Goal: Task Accomplishment & Management: Complete application form

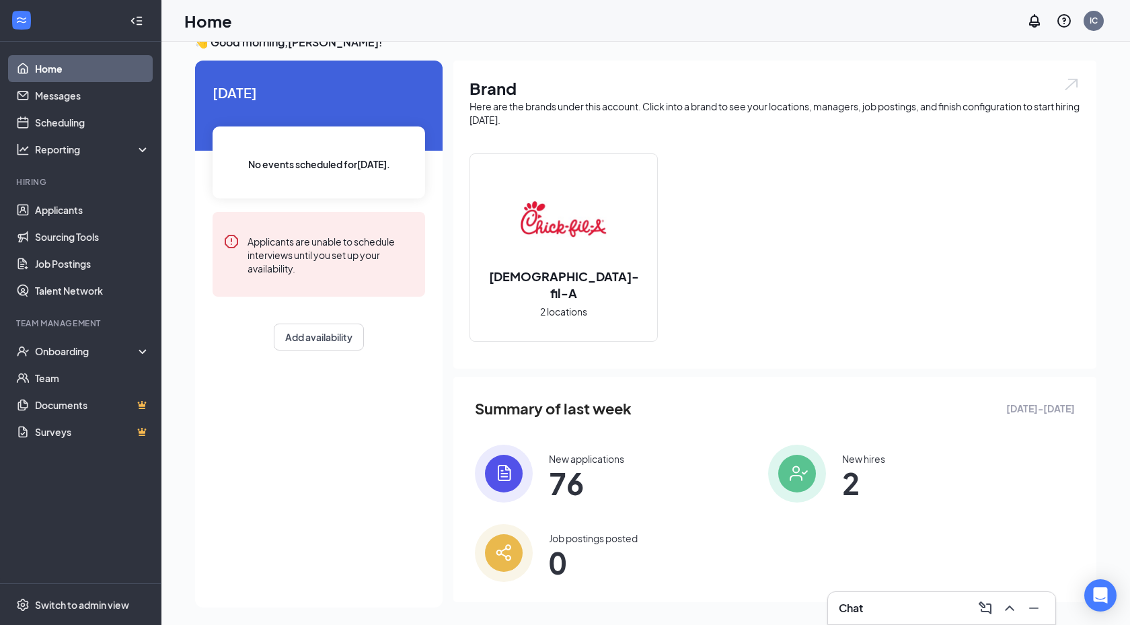
scroll to position [27, 0]
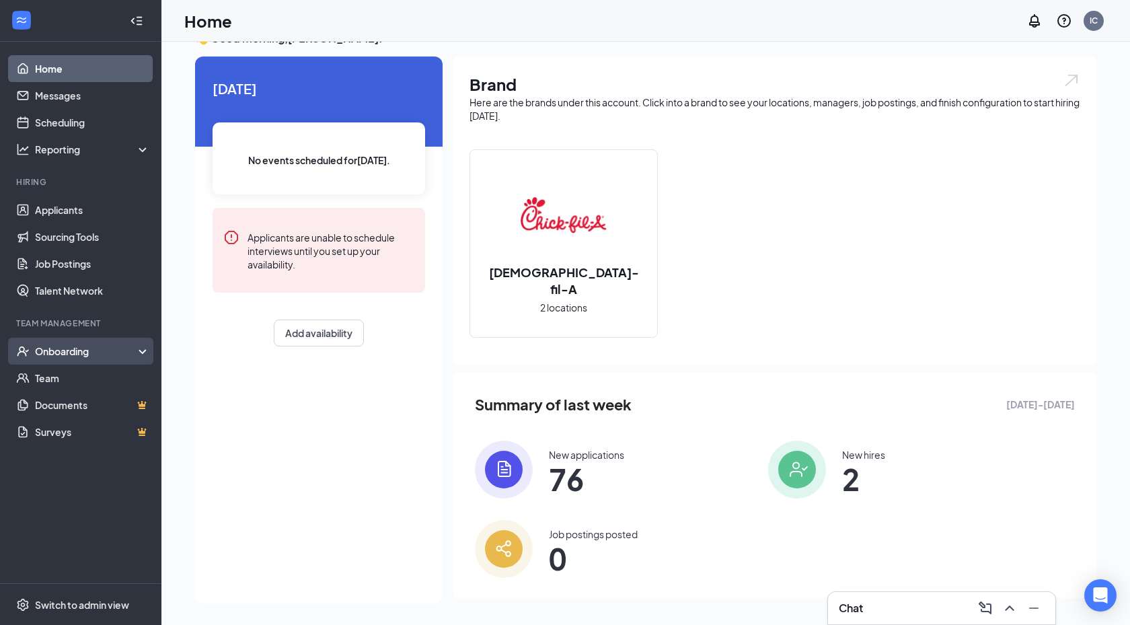
click at [81, 352] on div "Onboarding" at bounding box center [87, 350] width 104 height 13
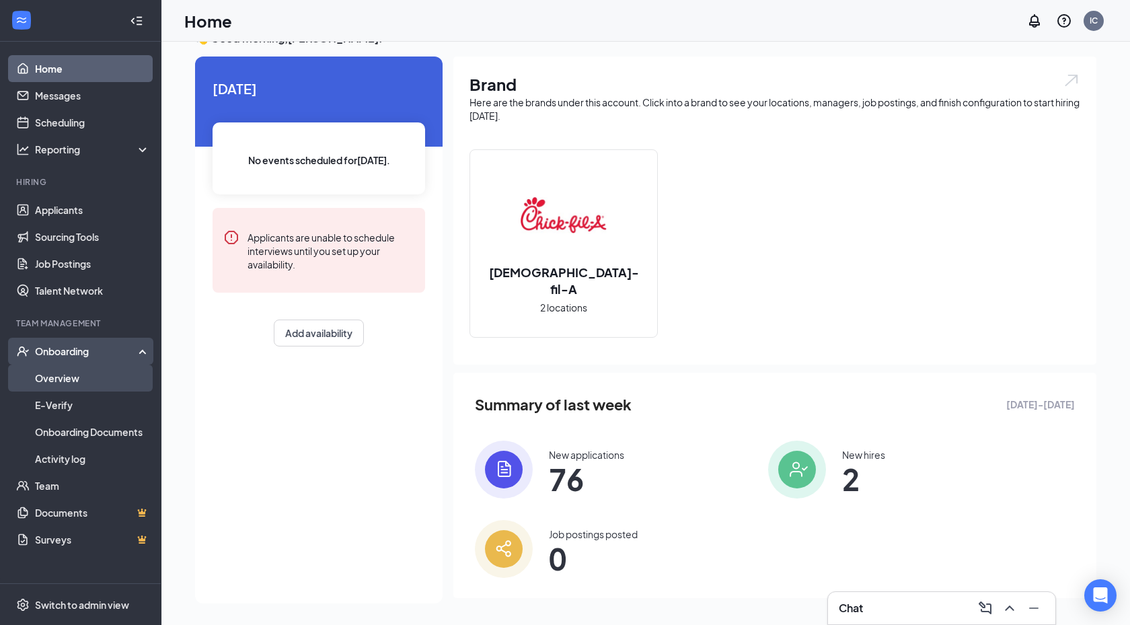
click at [78, 383] on link "Overview" at bounding box center [92, 378] width 115 height 27
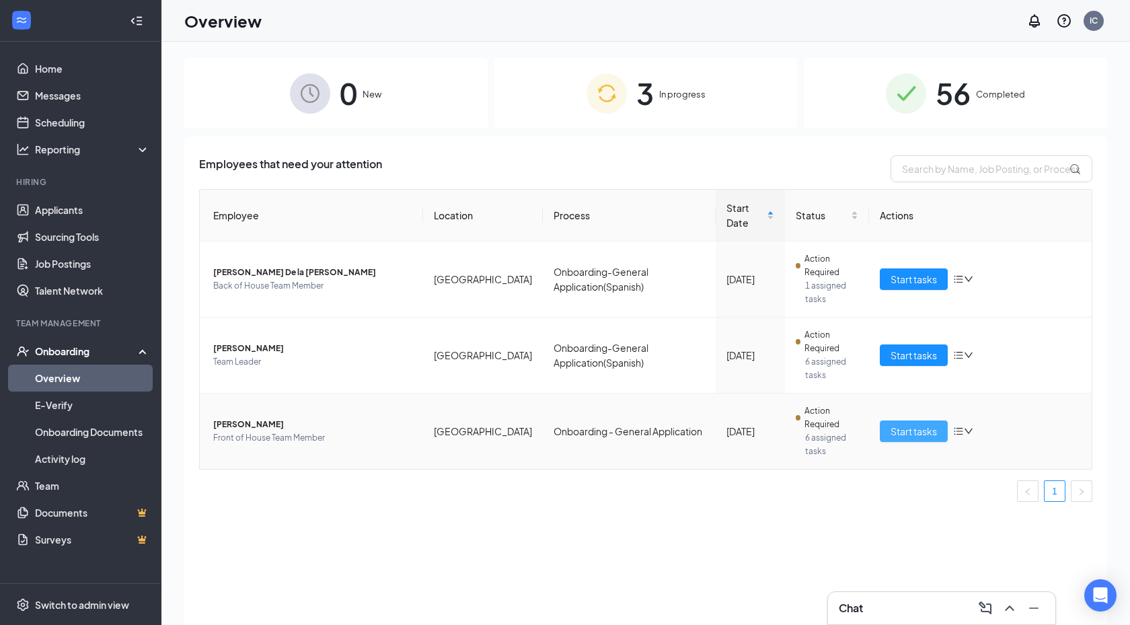
click at [917, 422] on button "Start tasks" at bounding box center [914, 431] width 68 height 22
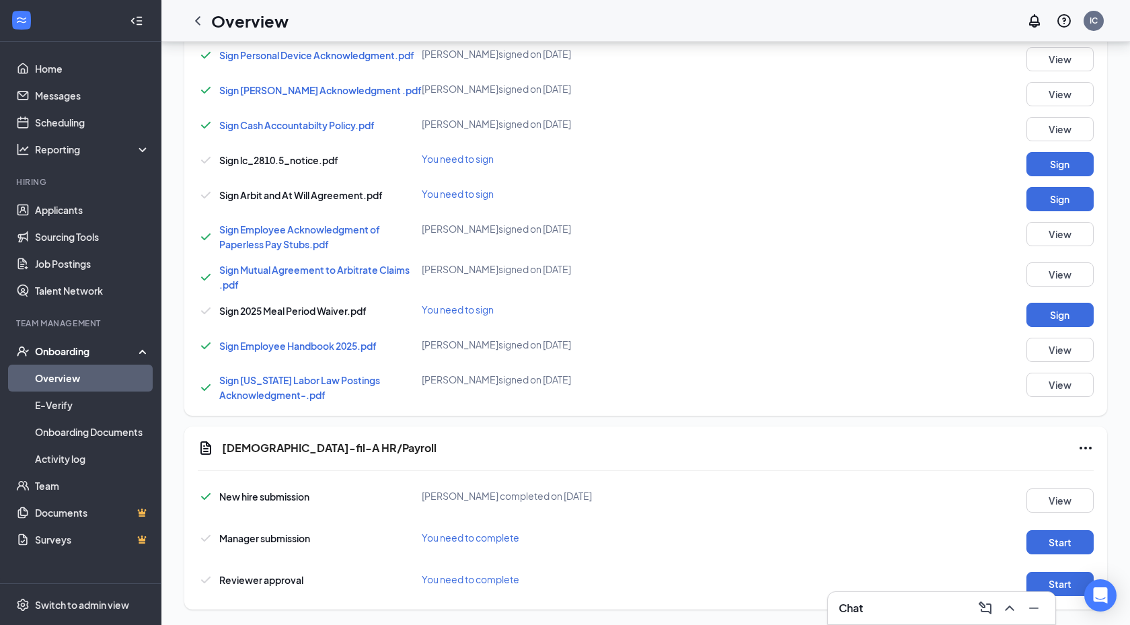
scroll to position [714, 0]
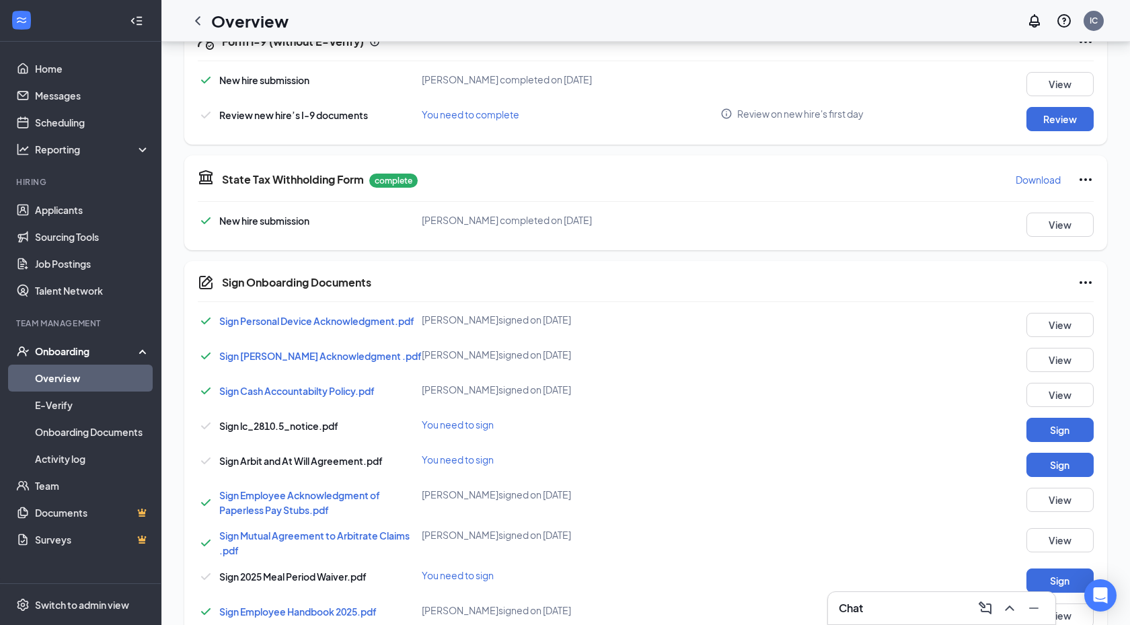
scroll to position [714, 0]
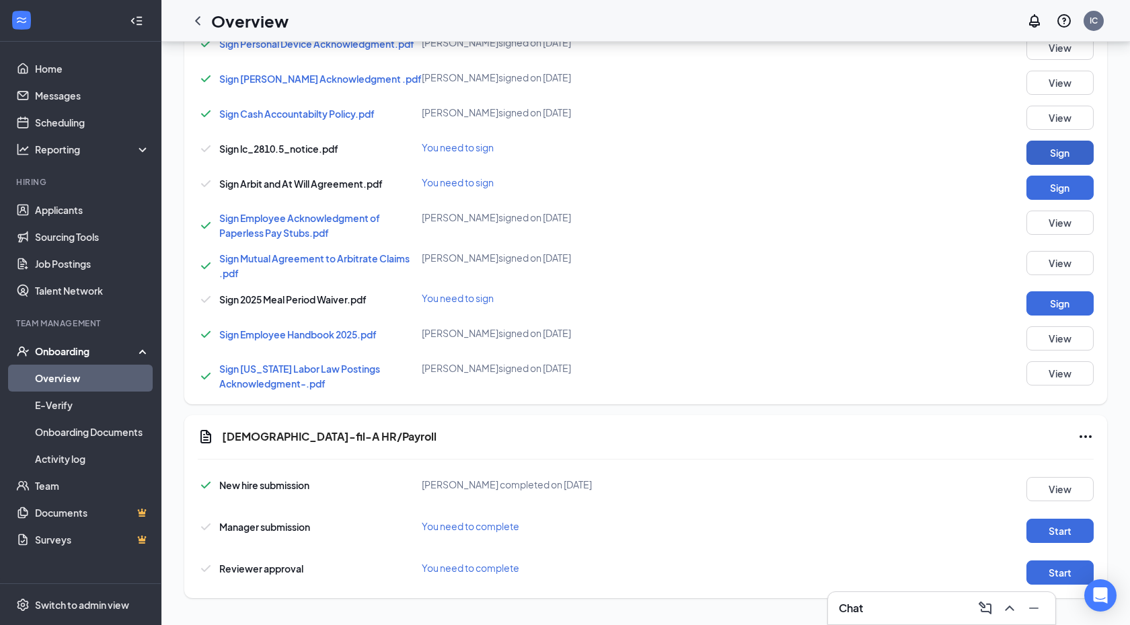
click at [1059, 150] on button "Sign" at bounding box center [1059, 153] width 67 height 24
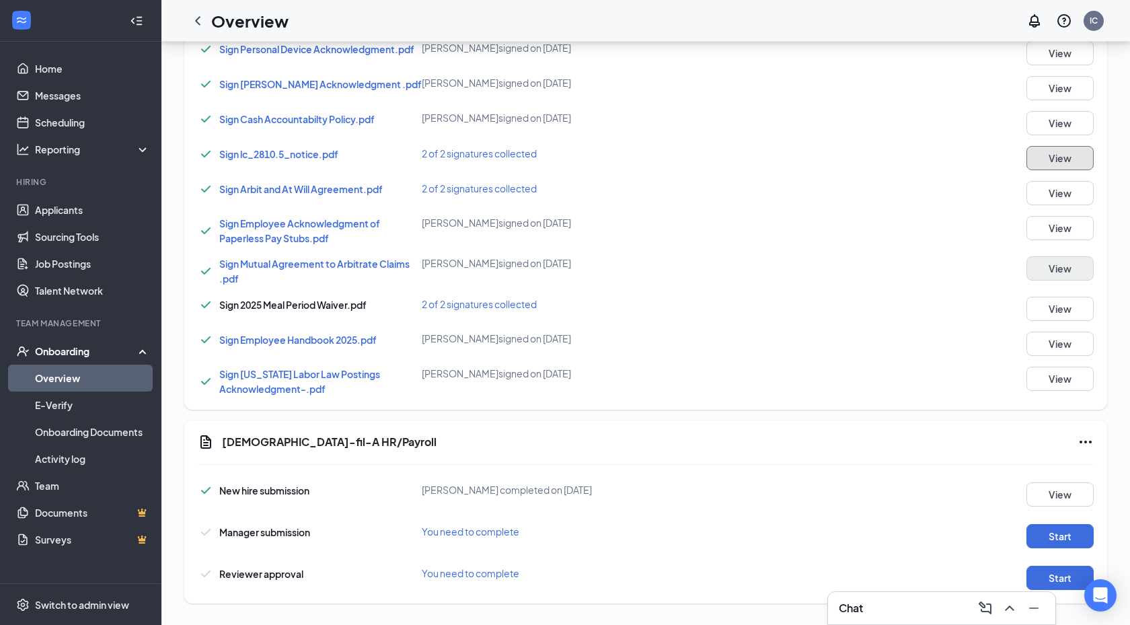
scroll to position [719, 0]
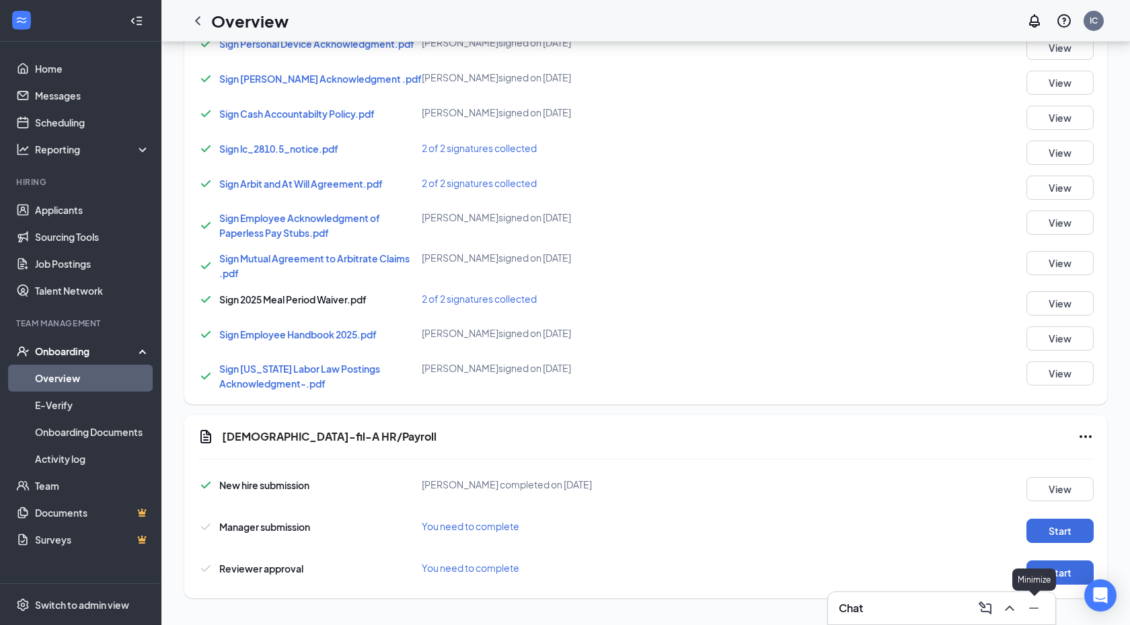
click at [1029, 614] on icon "Minimize" at bounding box center [1034, 608] width 16 height 16
click at [1059, 530] on button "Start" at bounding box center [1059, 531] width 67 height 24
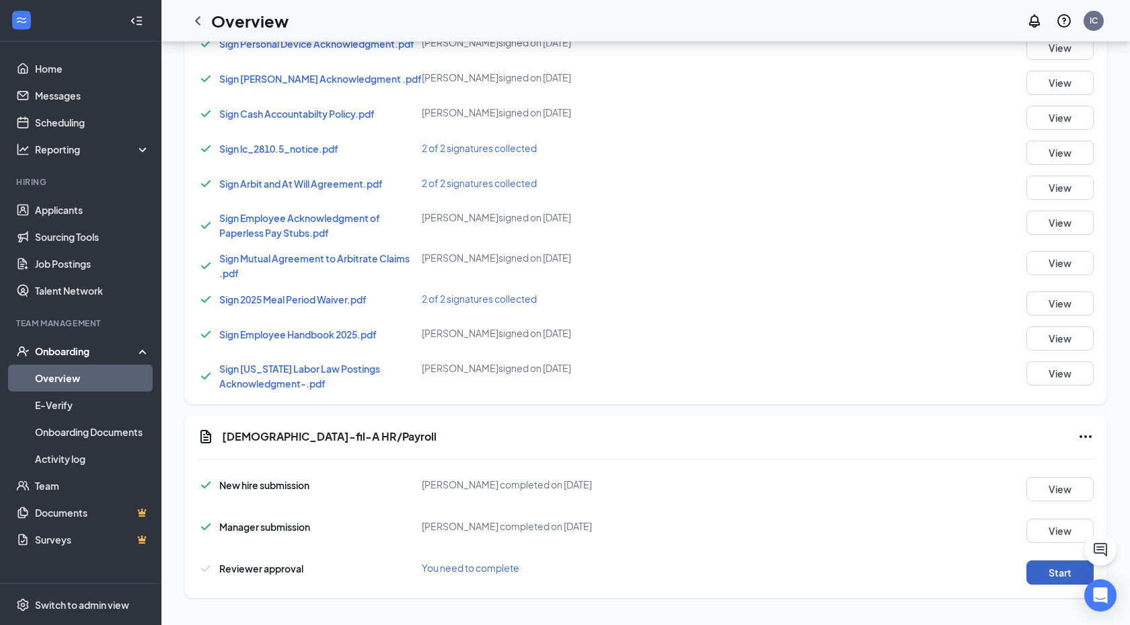
click at [1048, 572] on button "Start" at bounding box center [1059, 572] width 67 height 24
click at [1042, 527] on button "View" at bounding box center [1059, 531] width 67 height 24
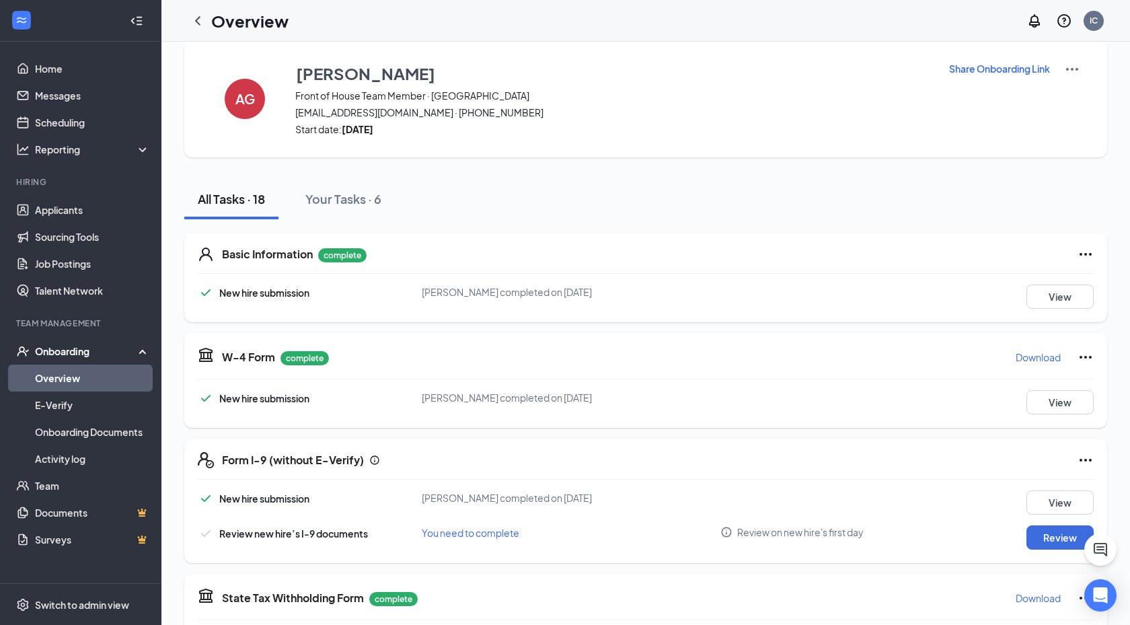
scroll to position [0, 0]
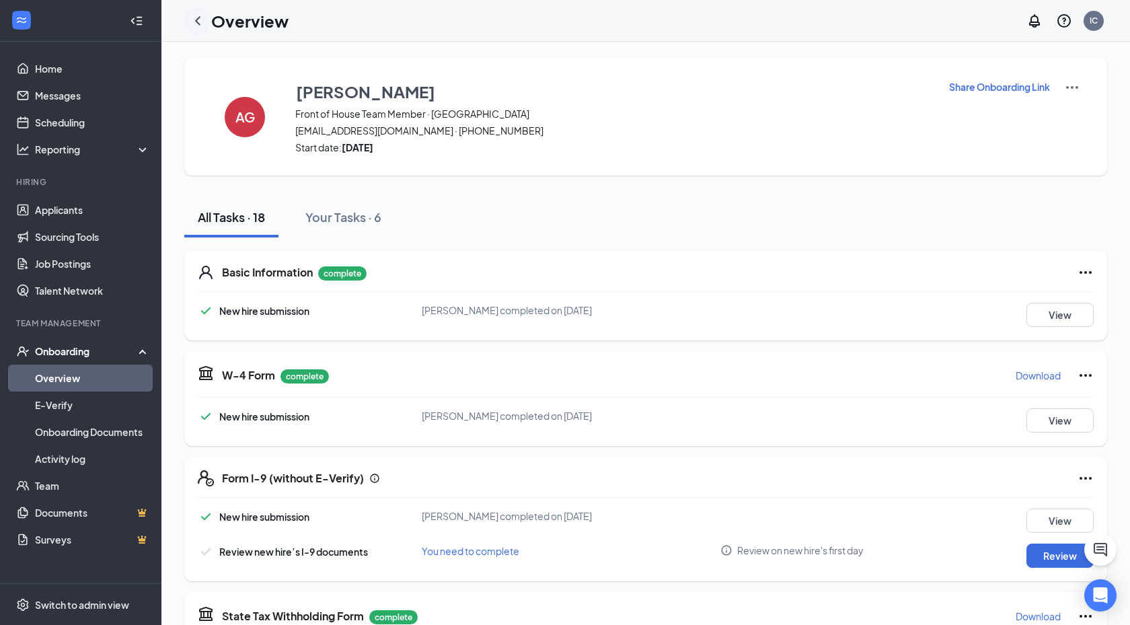
click at [202, 21] on icon "ChevronLeft" at bounding box center [198, 21] width 16 height 16
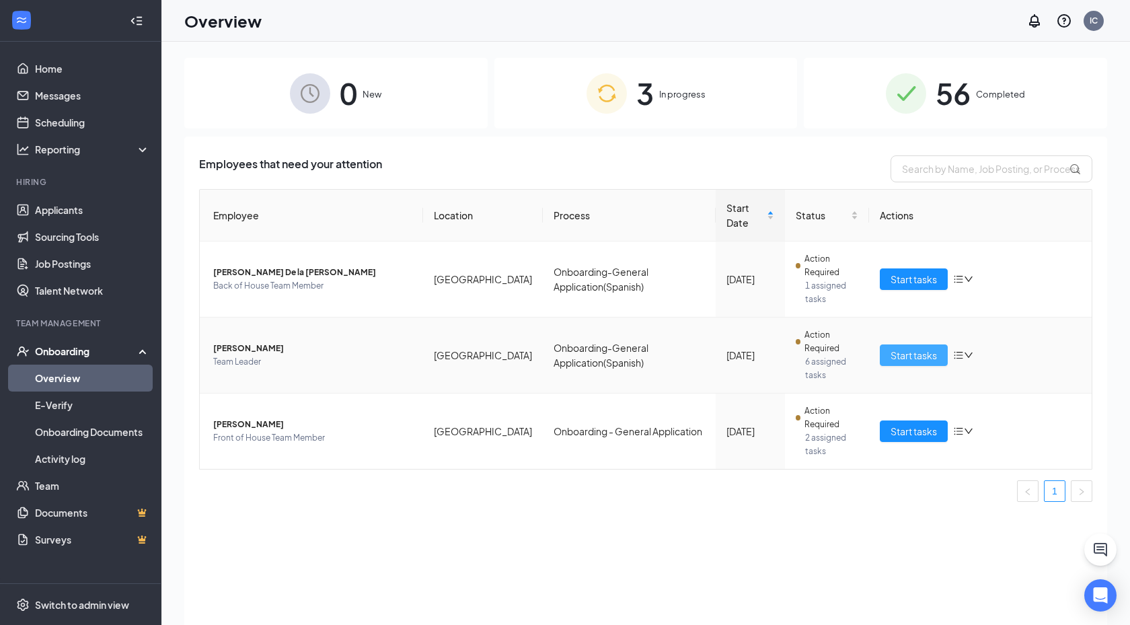
click at [913, 353] on span "Start tasks" at bounding box center [913, 355] width 46 height 15
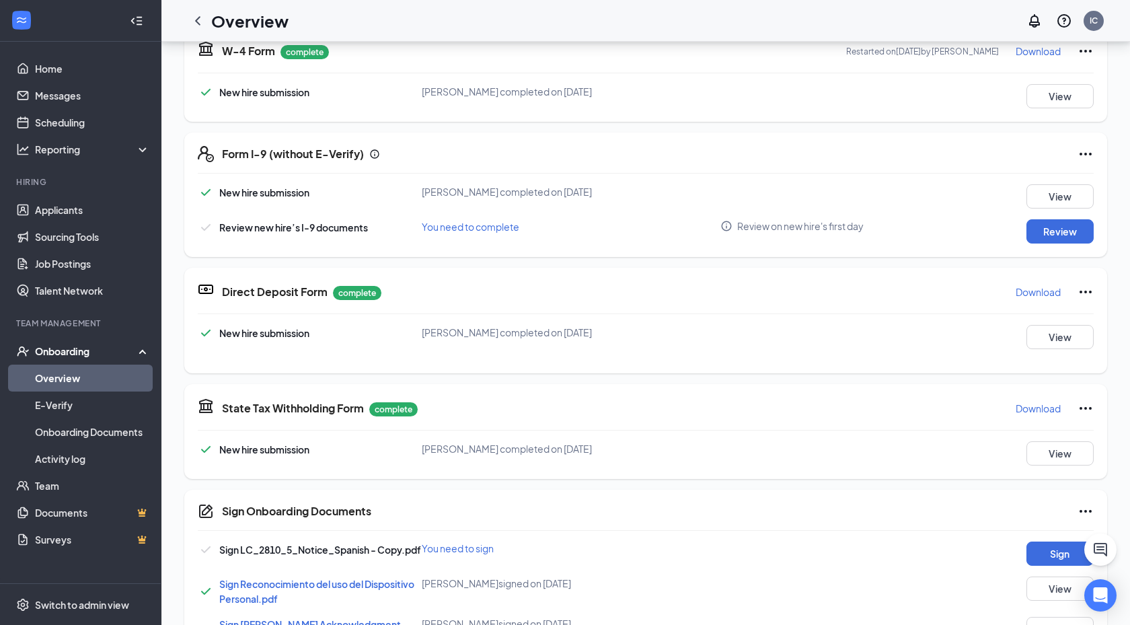
scroll to position [282, 0]
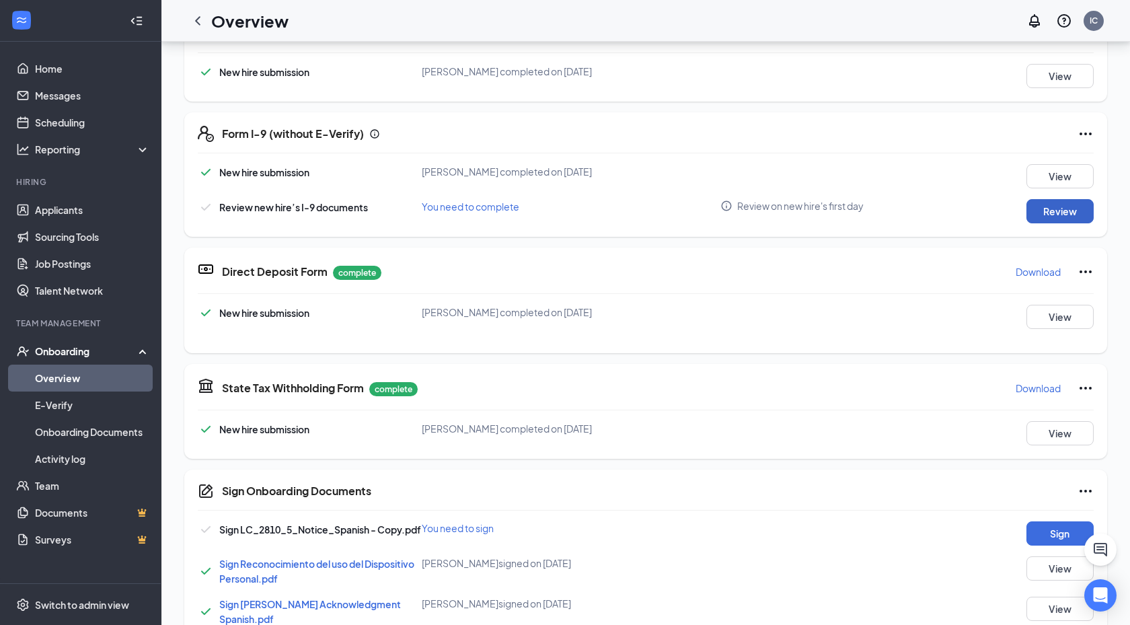
click at [1050, 208] on button "Review" at bounding box center [1059, 211] width 67 height 24
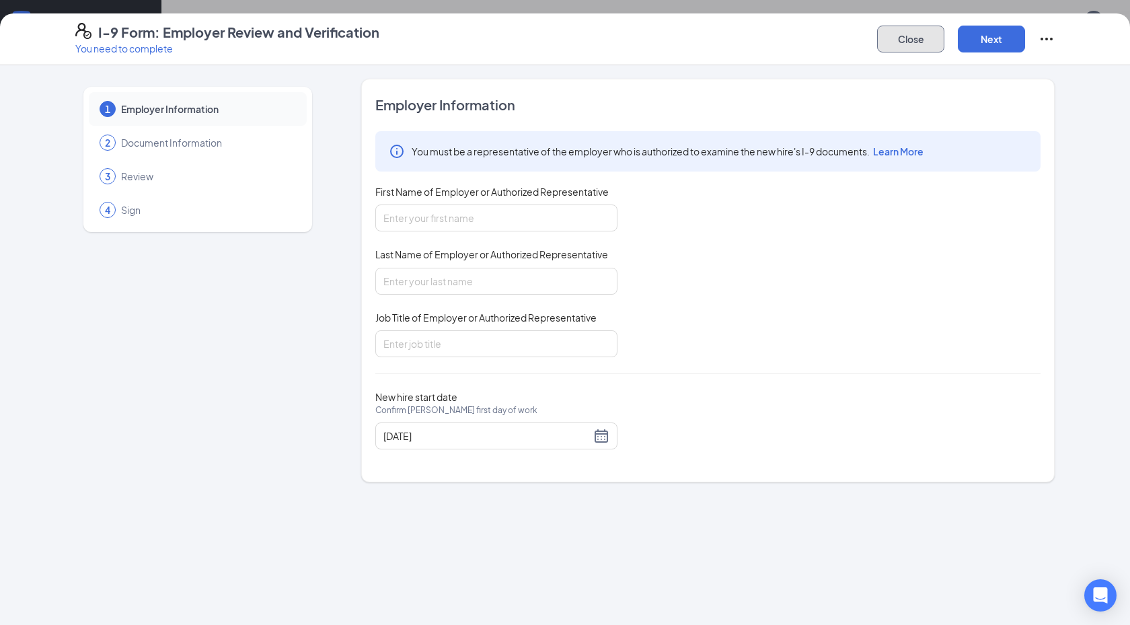
click at [909, 39] on button "Close" at bounding box center [910, 39] width 67 height 27
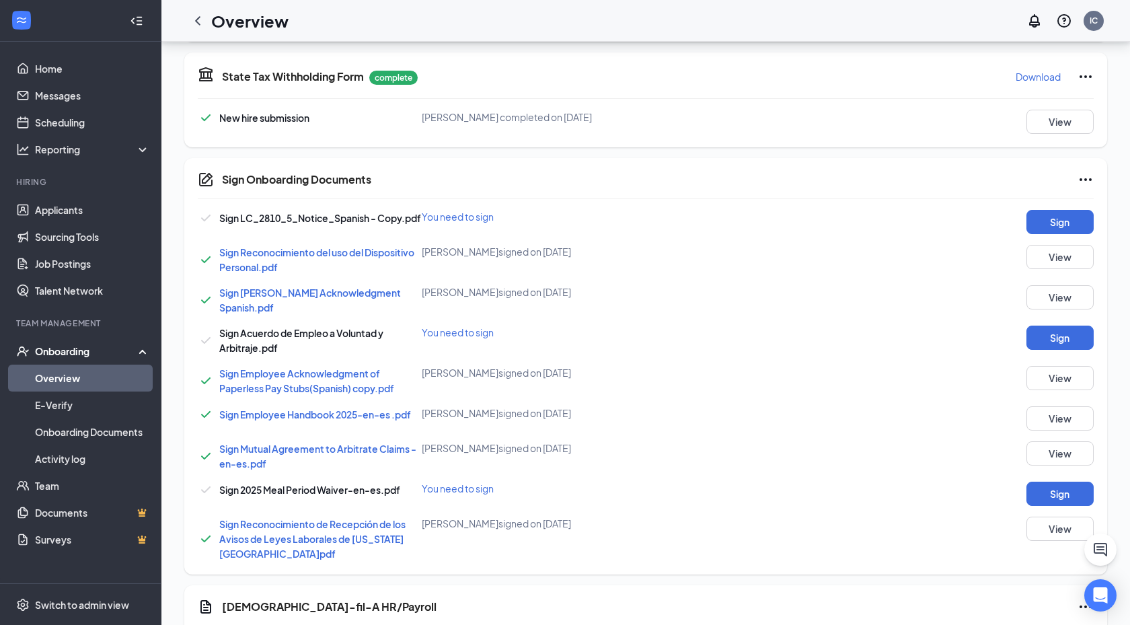
scroll to position [657, 0]
click at [1061, 215] on button "Sign" at bounding box center [1059, 220] width 67 height 24
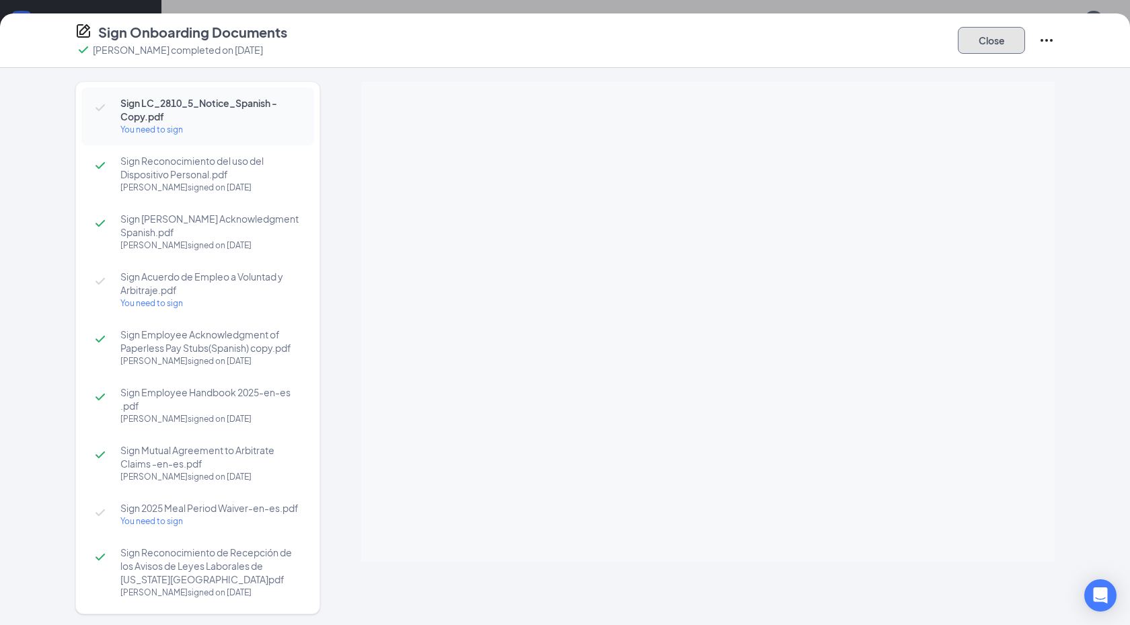
click at [967, 38] on button "Close" at bounding box center [991, 40] width 67 height 27
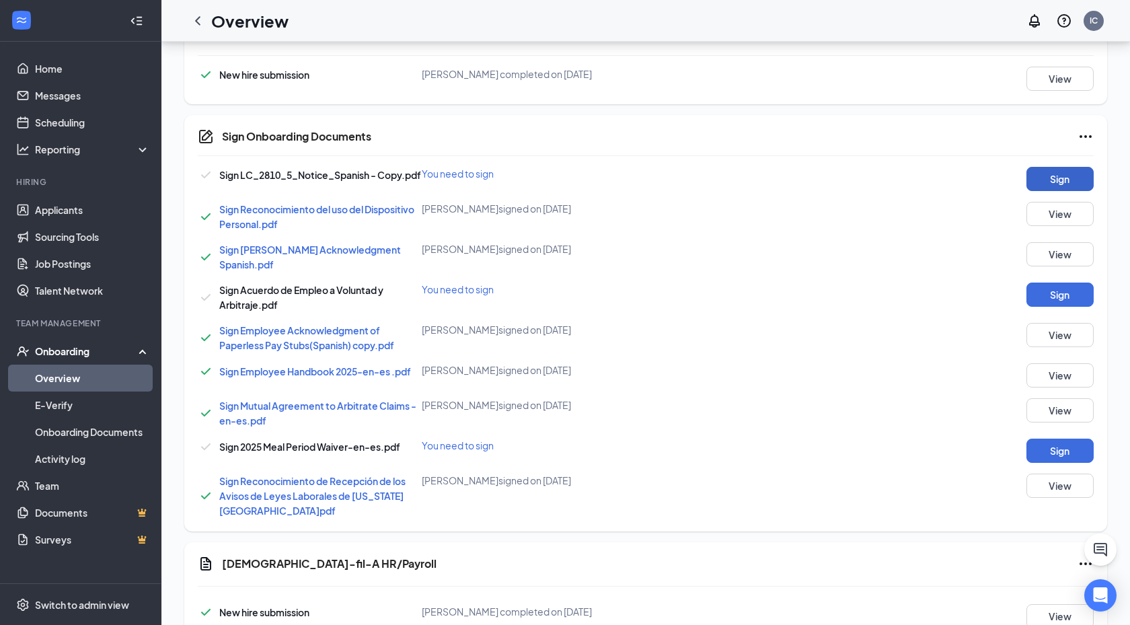
scroll to position [67, 0]
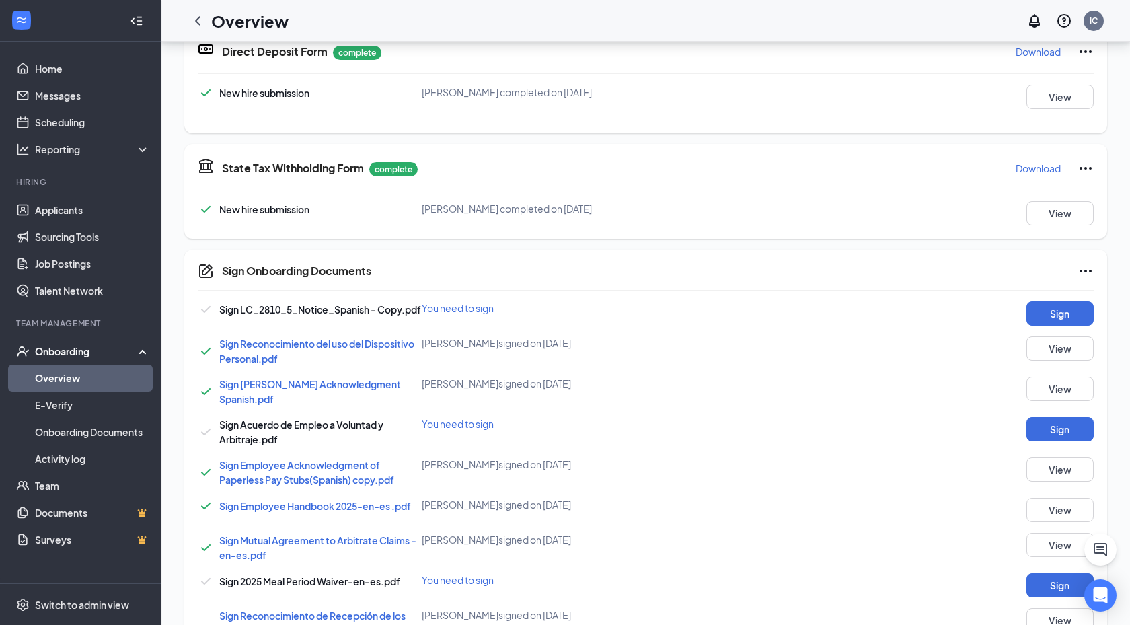
click at [103, 373] on link "Overview" at bounding box center [92, 378] width 115 height 27
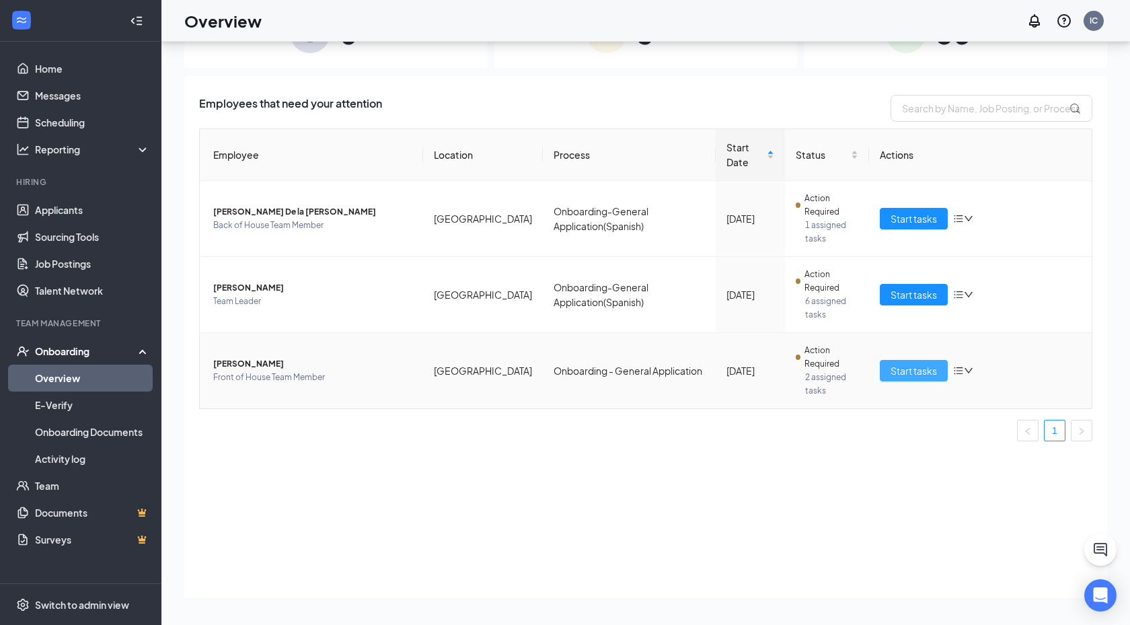
click at [914, 365] on span "Start tasks" at bounding box center [913, 370] width 46 height 15
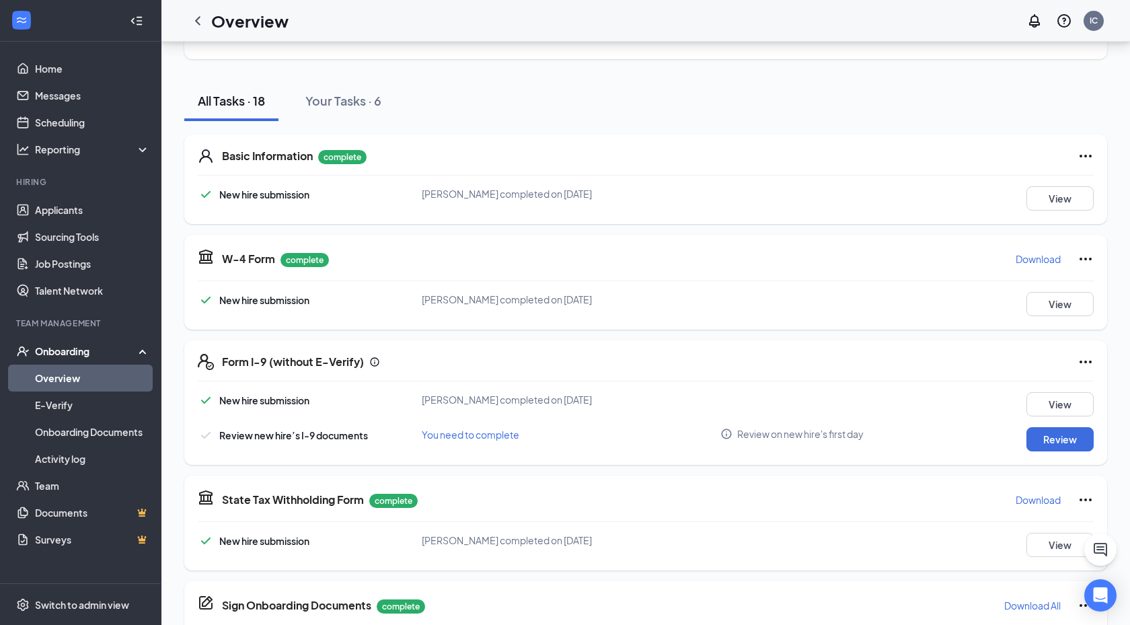
scroll to position [719, 0]
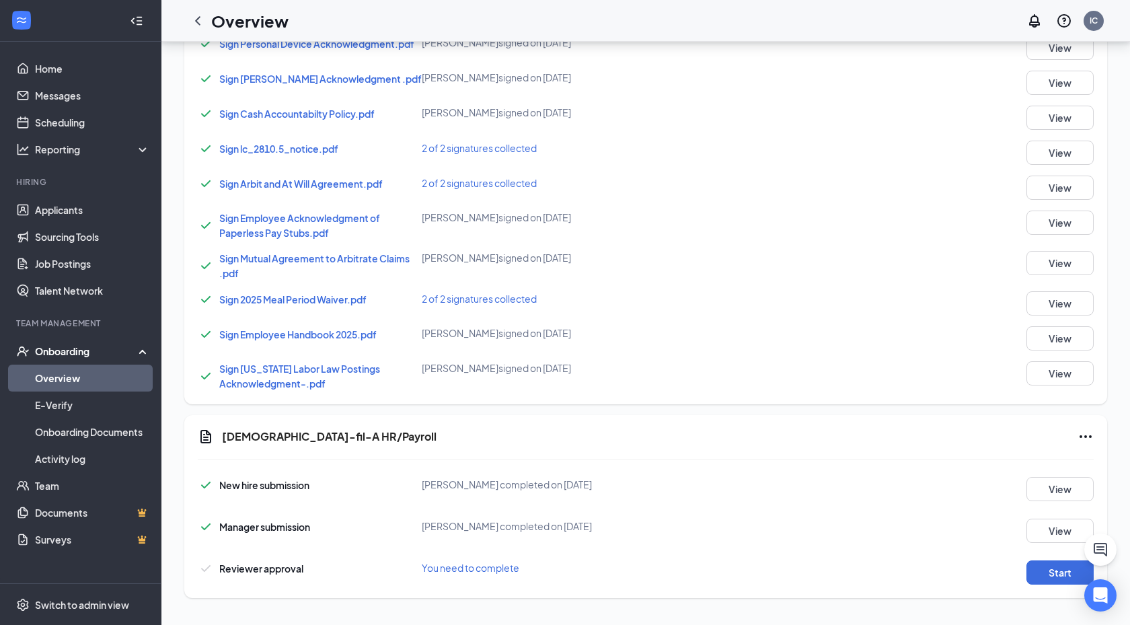
click at [1088, 445] on div "[DEMOGRAPHIC_DATA]-fil-A HR/Payroll" at bounding box center [658, 438] width 872 height 20
click at [1088, 437] on icon "Ellipses" at bounding box center [1085, 436] width 16 height 16
click at [1013, 436] on div "[DEMOGRAPHIC_DATA]-fil-A HR/Payroll" at bounding box center [658, 436] width 872 height 16
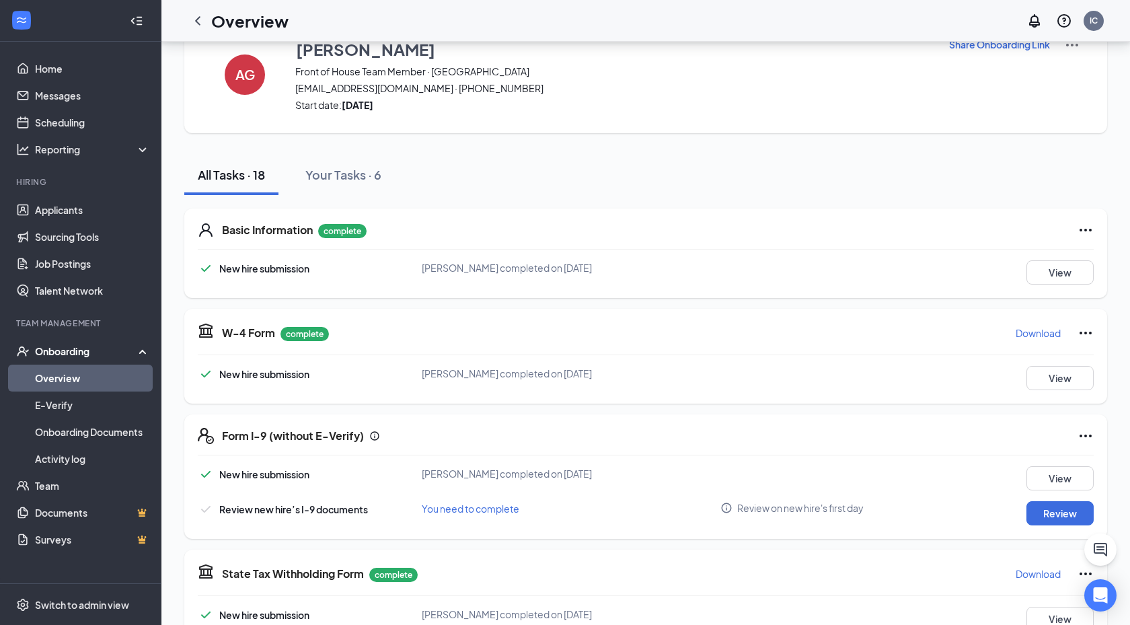
scroll to position [0, 0]
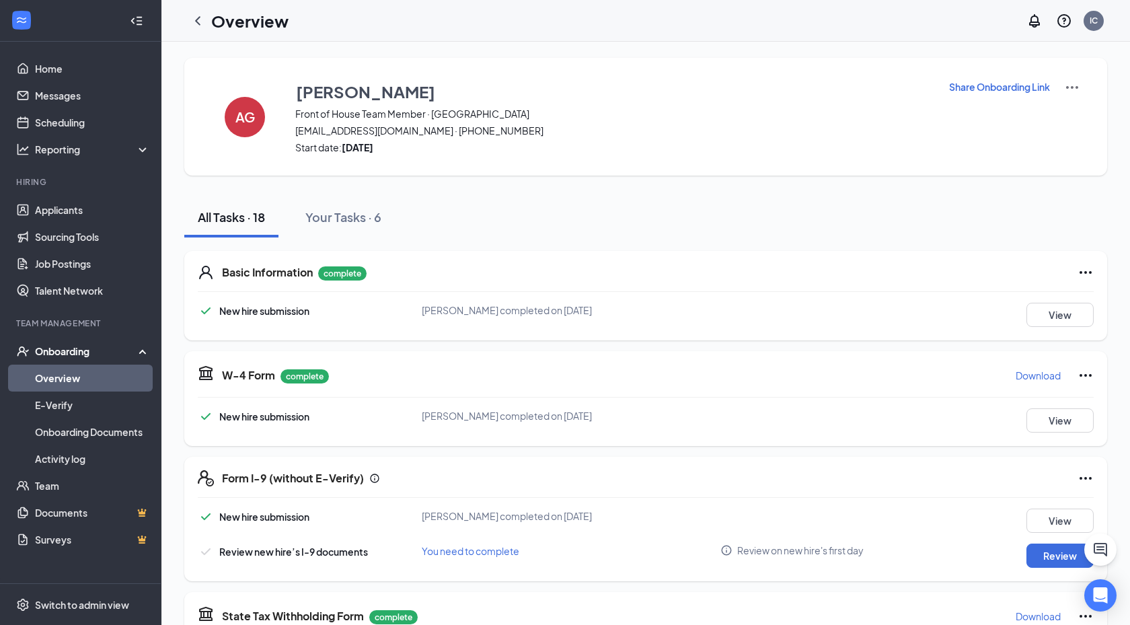
click at [1073, 87] on img at bounding box center [1072, 87] width 16 height 16
click at [1003, 219] on div "All Tasks · 18 Your Tasks · 6" at bounding box center [645, 217] width 923 height 40
click at [1089, 276] on icon "Ellipses" at bounding box center [1085, 272] width 16 height 16
click at [1026, 236] on div "All Tasks · 18 Your Tasks · 6" at bounding box center [645, 217] width 923 height 40
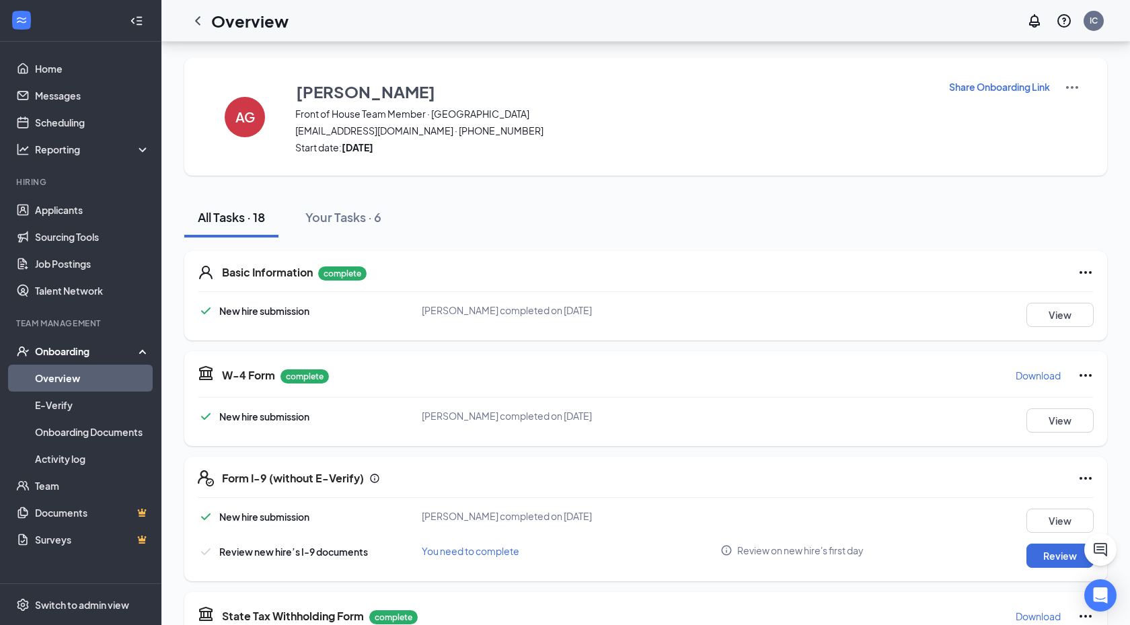
scroll to position [719, 0]
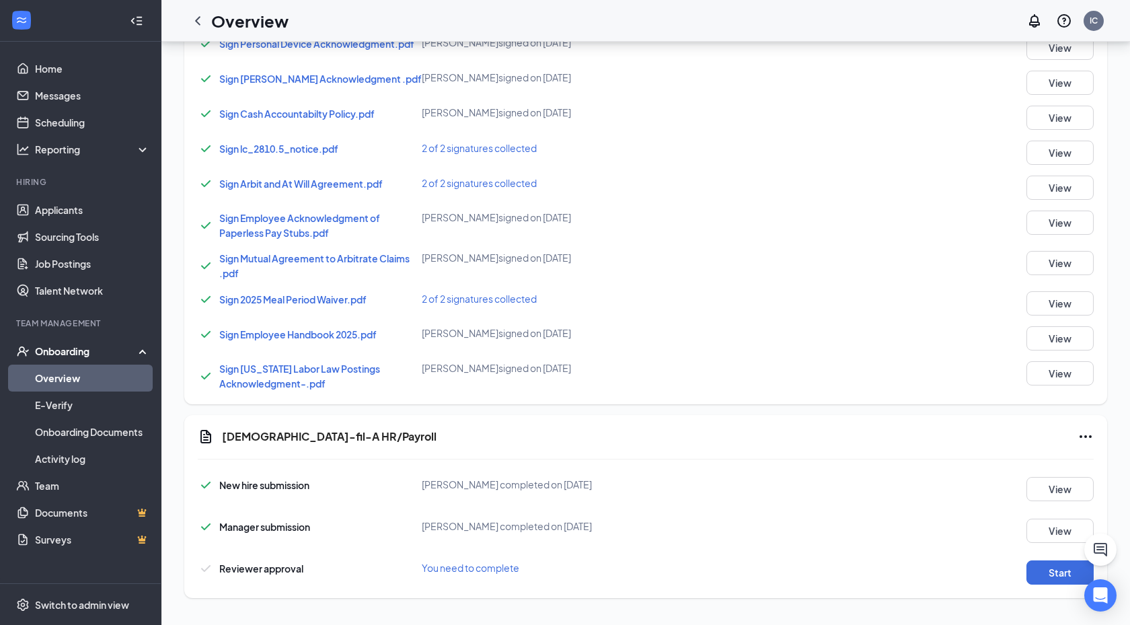
click at [1092, 436] on icon "Ellipses" at bounding box center [1085, 436] width 16 height 16
click at [941, 484] on div "New hire submission [PERSON_NAME] completed on [DATE] View" at bounding box center [646, 489] width 896 height 24
click at [1044, 525] on button "View" at bounding box center [1059, 531] width 67 height 24
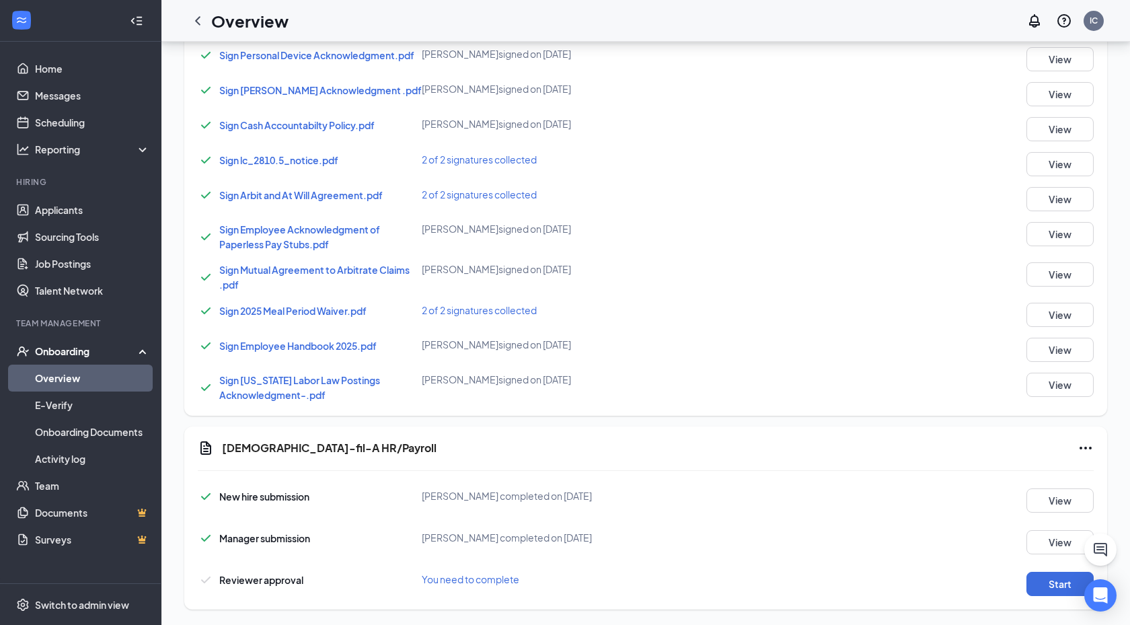
click at [110, 370] on link "Overview" at bounding box center [92, 378] width 115 height 27
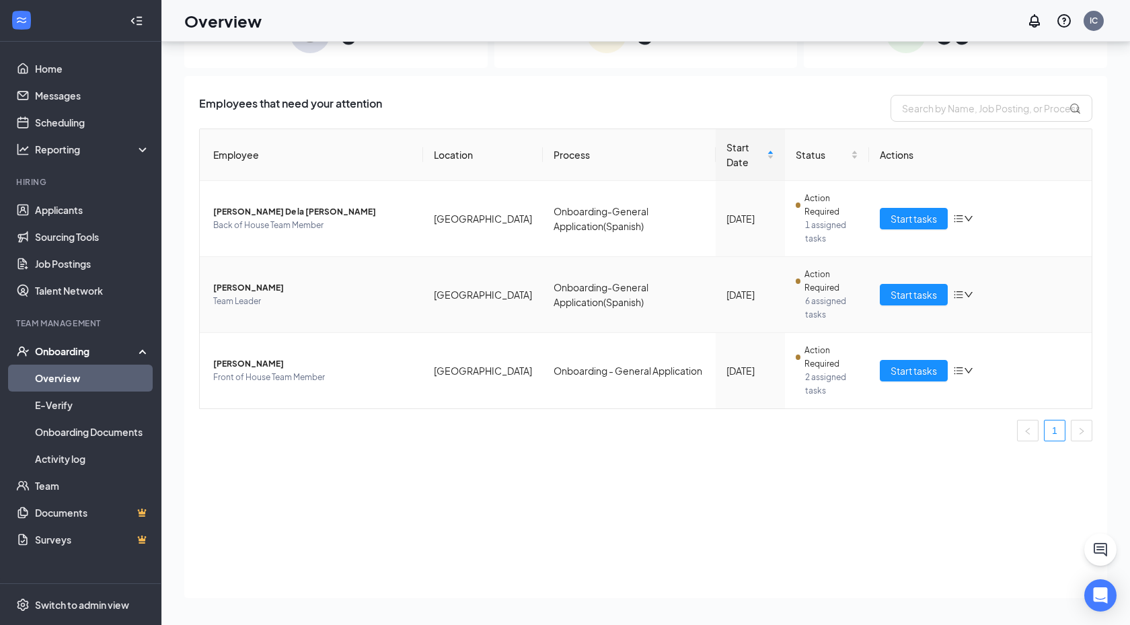
click at [877, 292] on td "Start tasks" at bounding box center [980, 295] width 223 height 76
click at [921, 291] on span "Start tasks" at bounding box center [913, 294] width 46 height 15
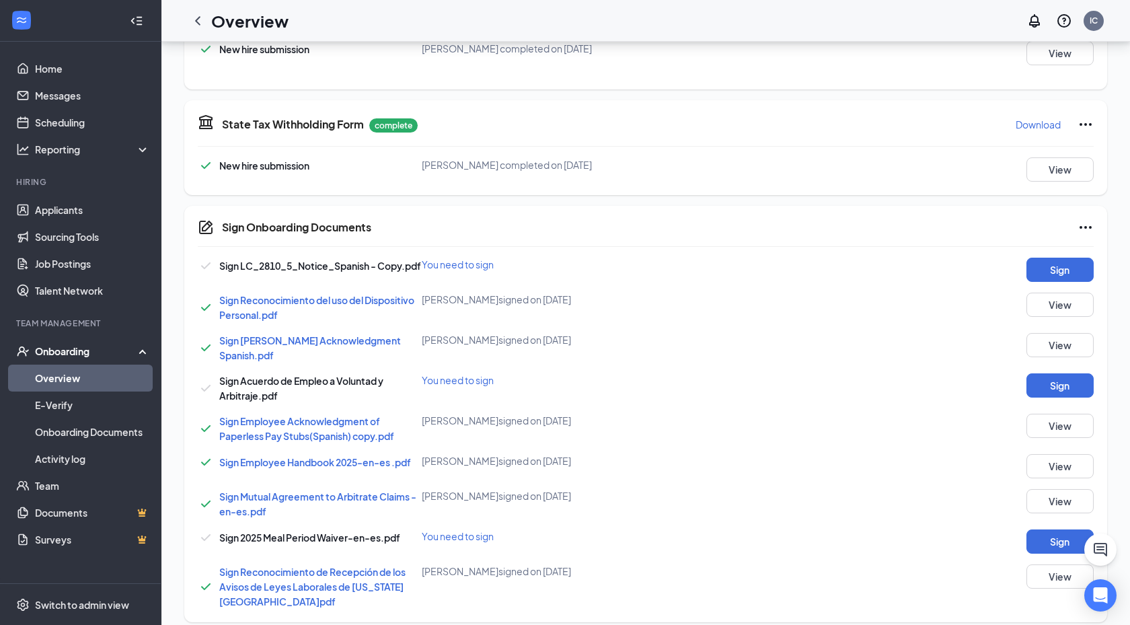
scroll to position [552, 0]
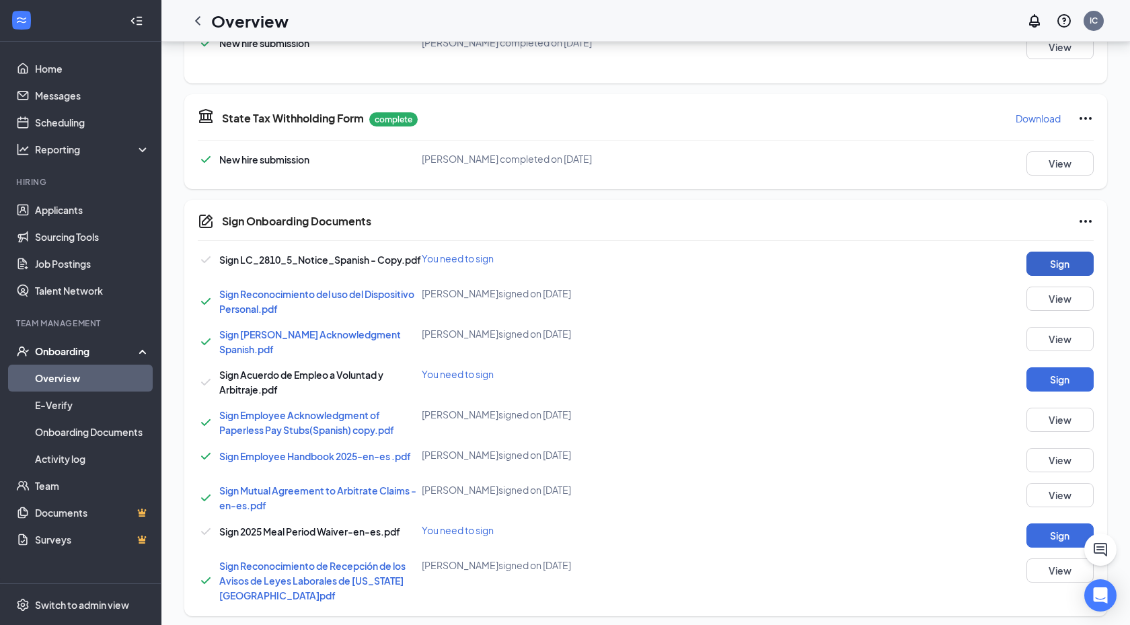
click at [1048, 252] on button "Sign" at bounding box center [1059, 264] width 67 height 24
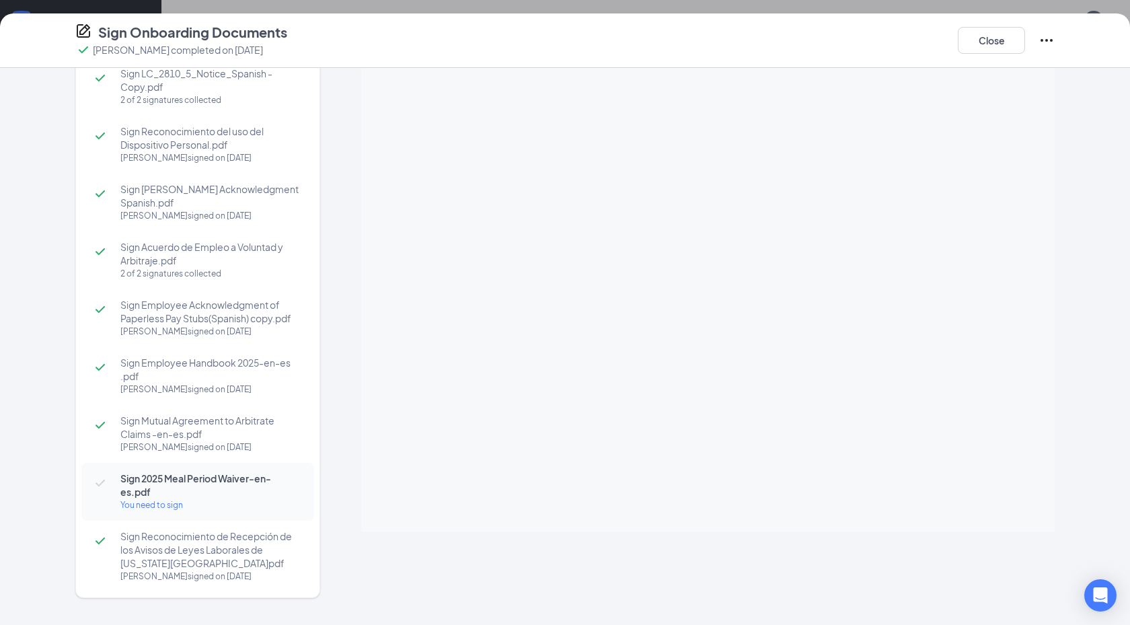
scroll to position [816, 0]
click at [1003, 67] on div "Sign Onboarding Documents [PERSON_NAME] completed on [DATE] Close" at bounding box center [565, 40] width 1130 height 54
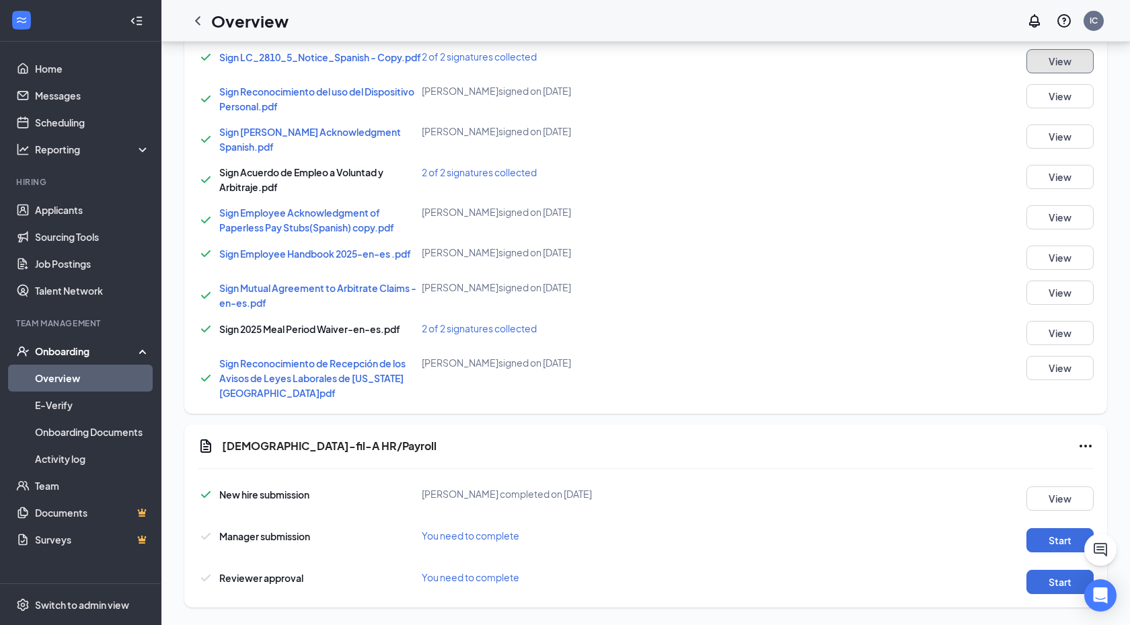
scroll to position [62, 0]
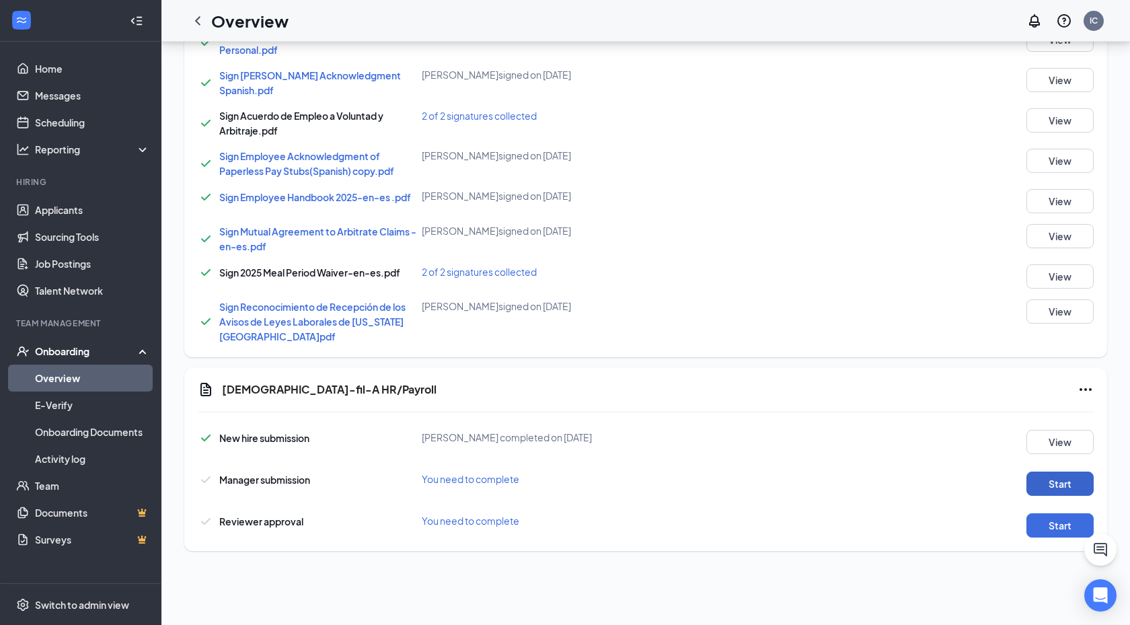
click at [1075, 471] on button "Start" at bounding box center [1059, 483] width 67 height 24
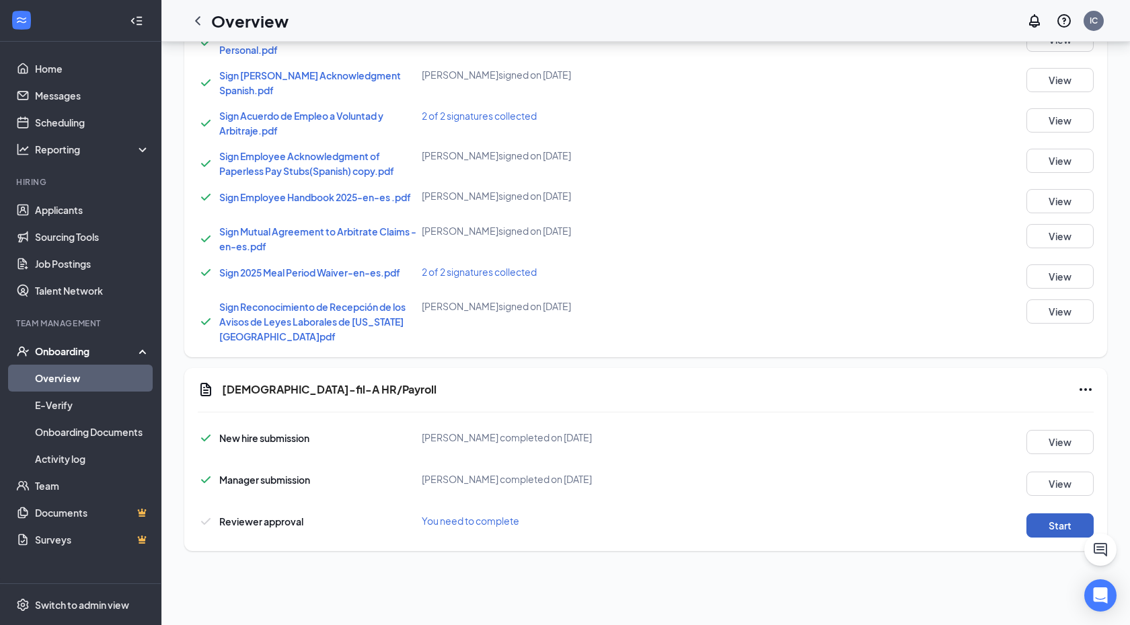
click at [1067, 513] on button "Start" at bounding box center [1059, 525] width 67 height 24
click at [1100, 595] on icon "Open Intercom Messenger" at bounding box center [1099, 594] width 15 height 17
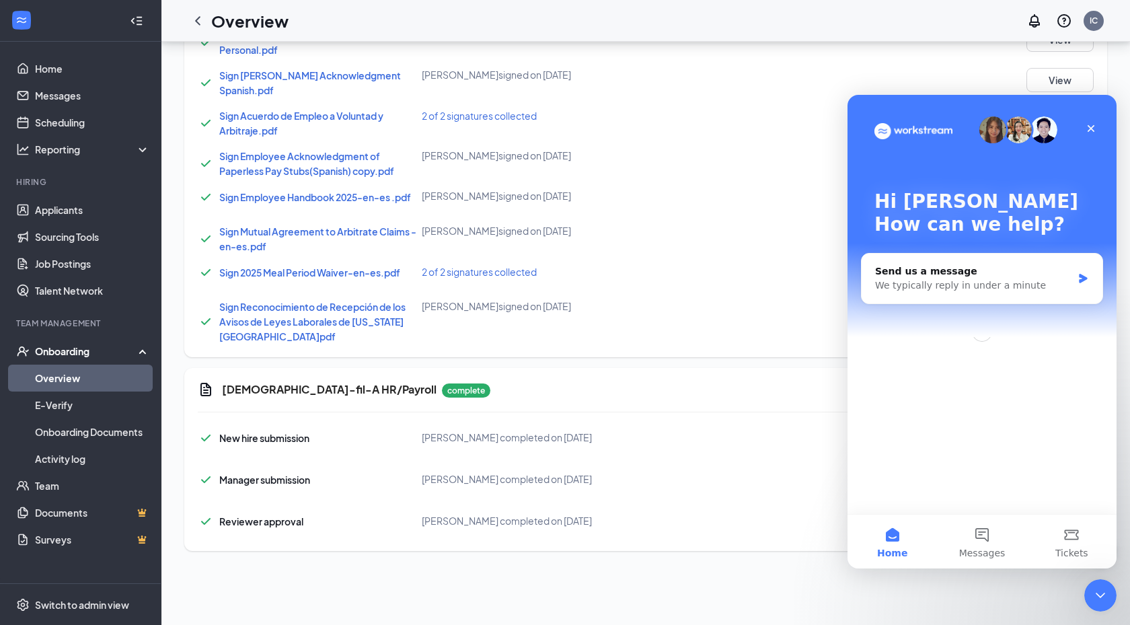
scroll to position [0, 0]
click at [979, 530] on button "Messages" at bounding box center [981, 542] width 89 height 54
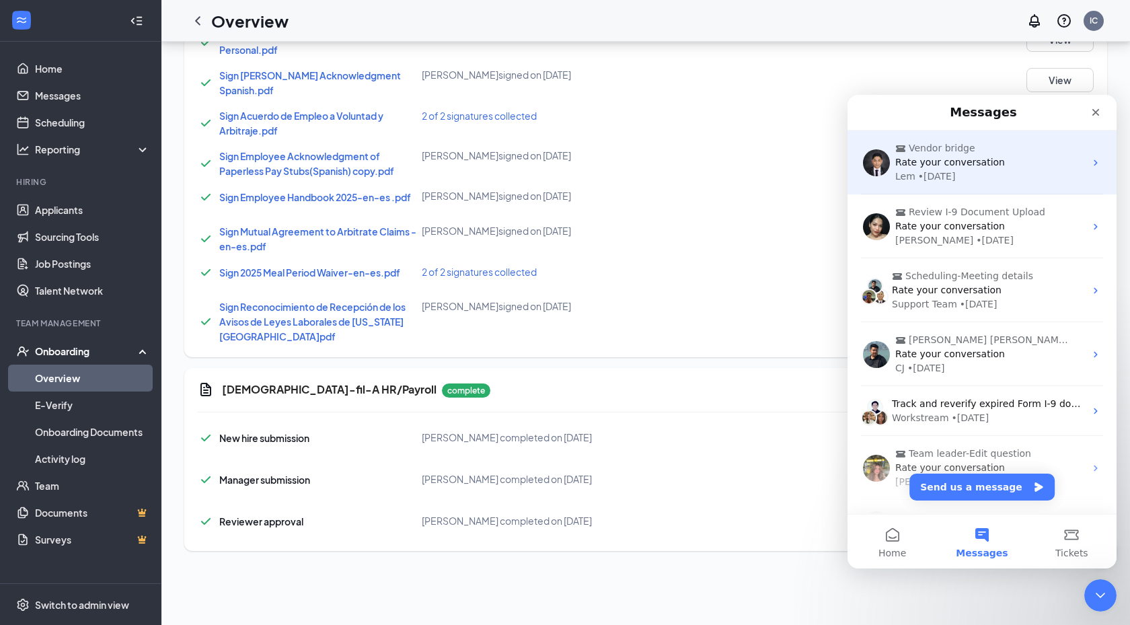
click at [1037, 151] on span "Vendor bridge" at bounding box center [983, 148] width 176 height 14
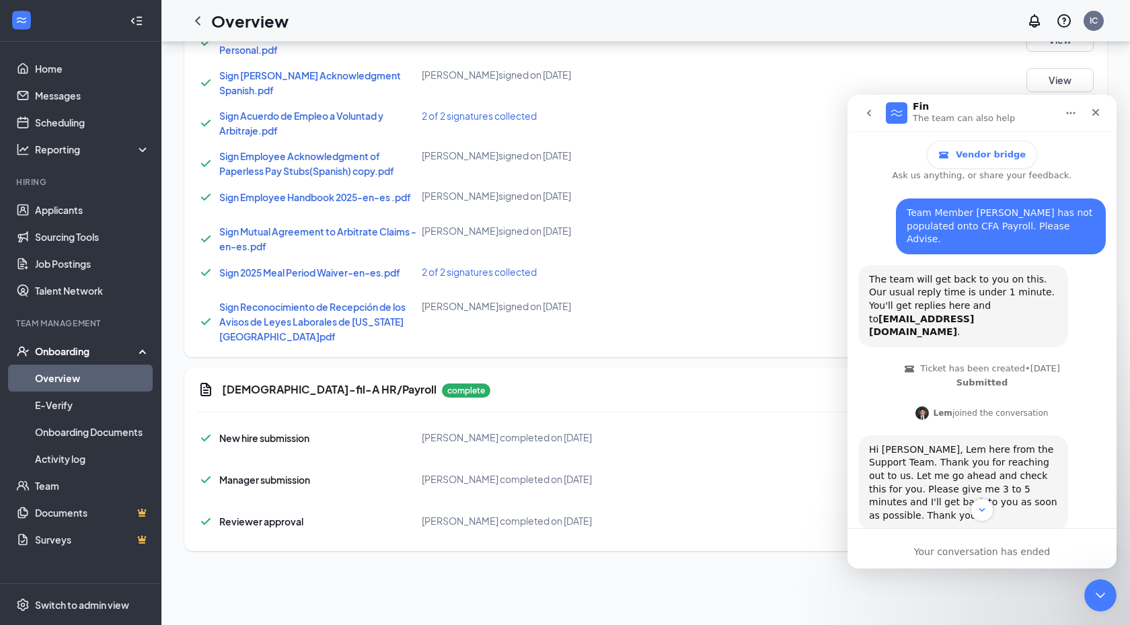
scroll to position [15, 0]
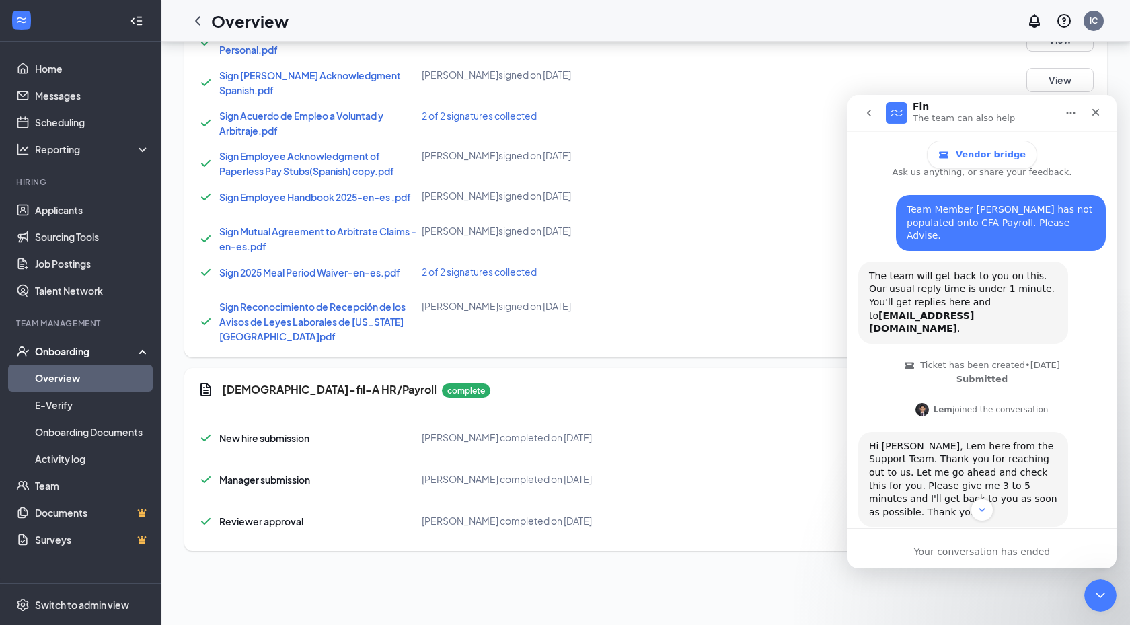
click at [873, 121] on button "go back" at bounding box center [869, 113] width 26 height 26
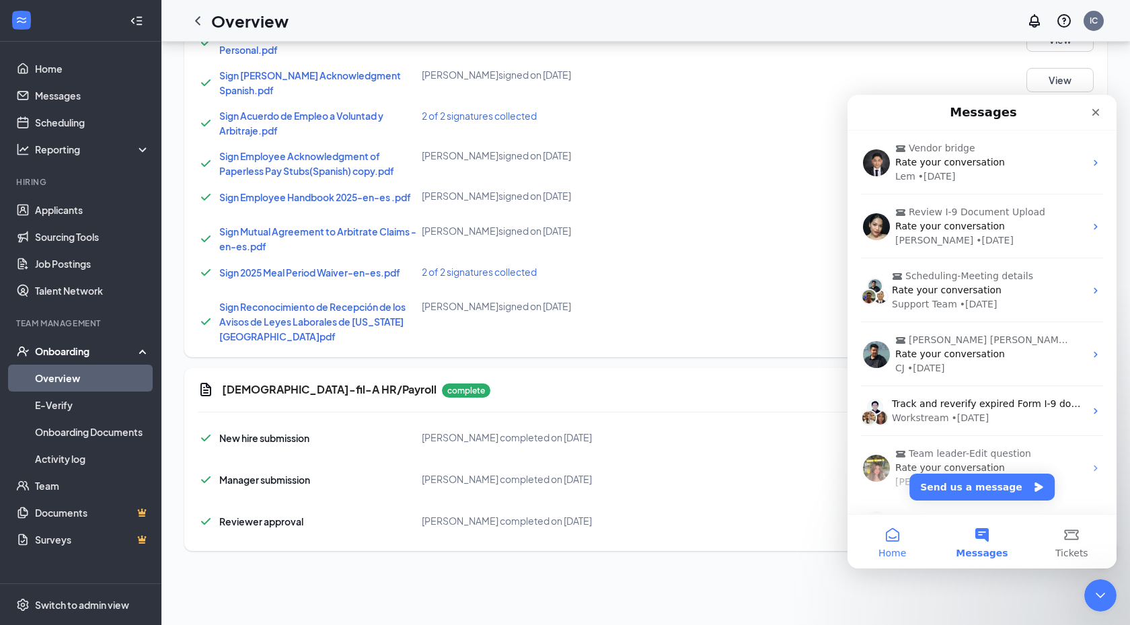
click at [894, 551] on span "Home" at bounding box center [892, 552] width 28 height 9
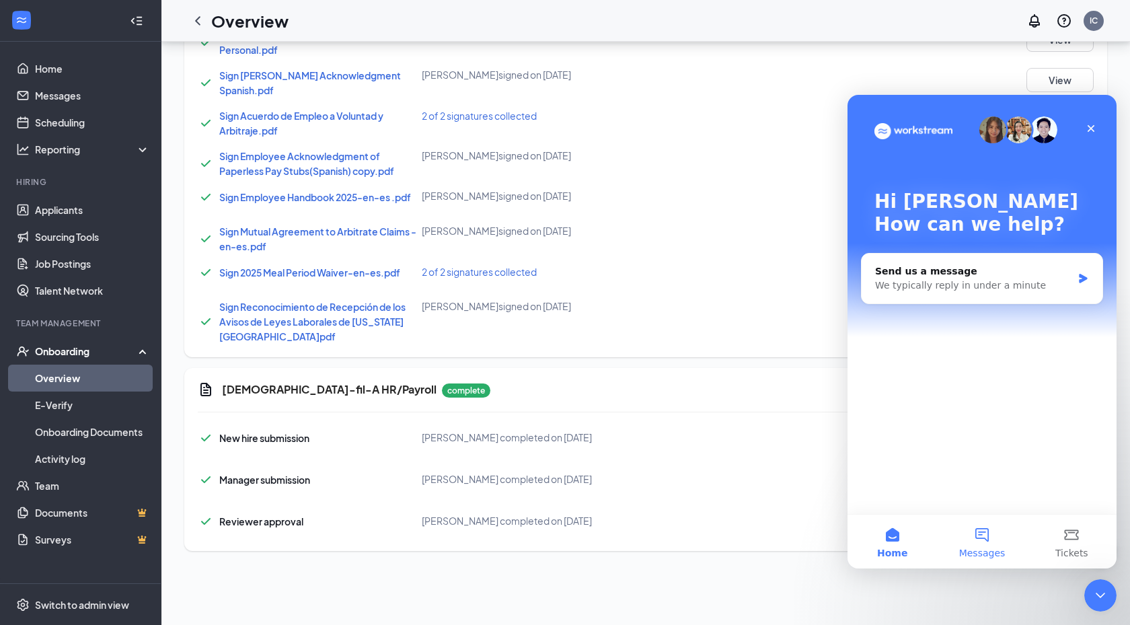
click at [985, 523] on button "Messages" at bounding box center [981, 542] width 89 height 54
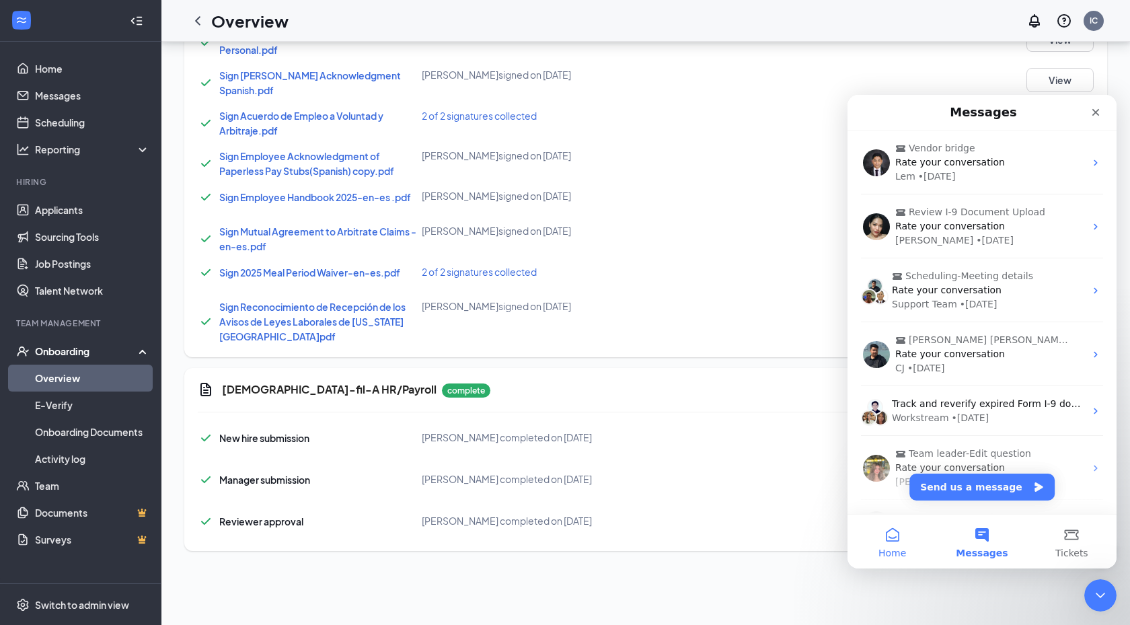
click at [894, 533] on button "Home" at bounding box center [891, 542] width 89 height 54
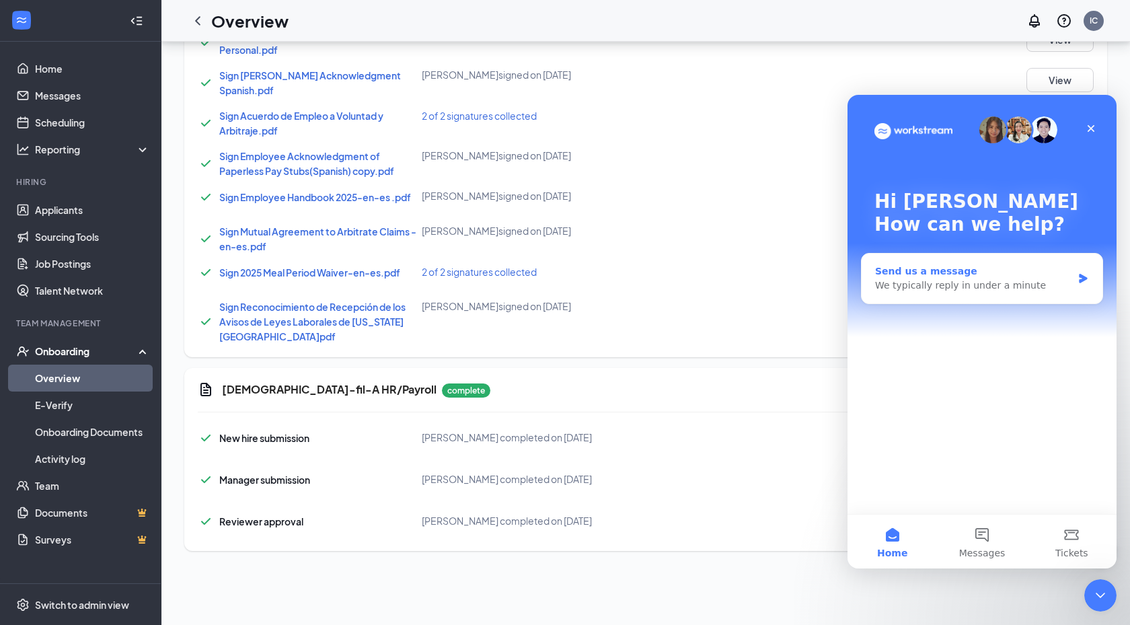
click at [941, 293] on div "Send us a message We typically reply in under a minute" at bounding box center [982, 279] width 241 height 50
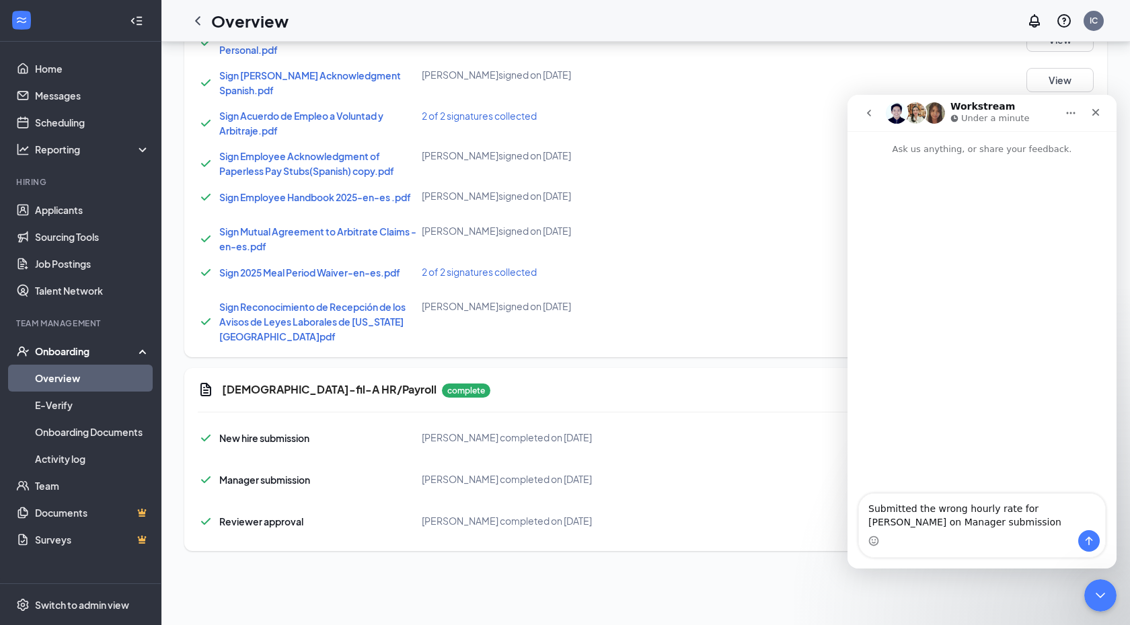
type textarea "Submitted the wrong hourly rate for [PERSON_NAME] on Manager submission"
click at [1096, 544] on button "Send a message…" at bounding box center [1089, 541] width 22 height 22
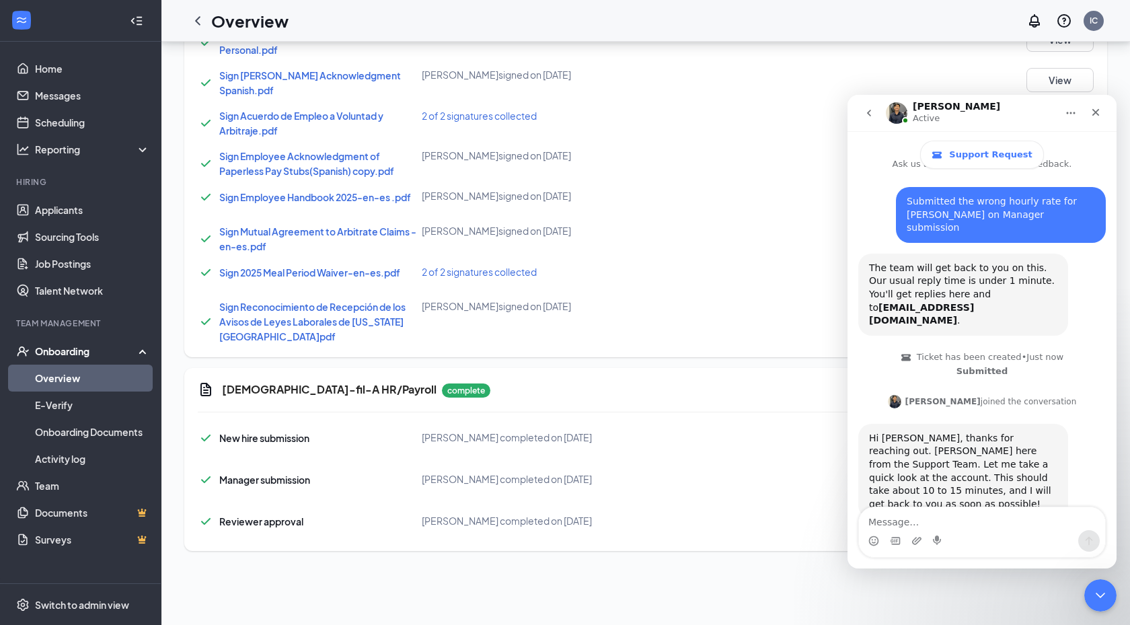
scroll to position [56, 0]
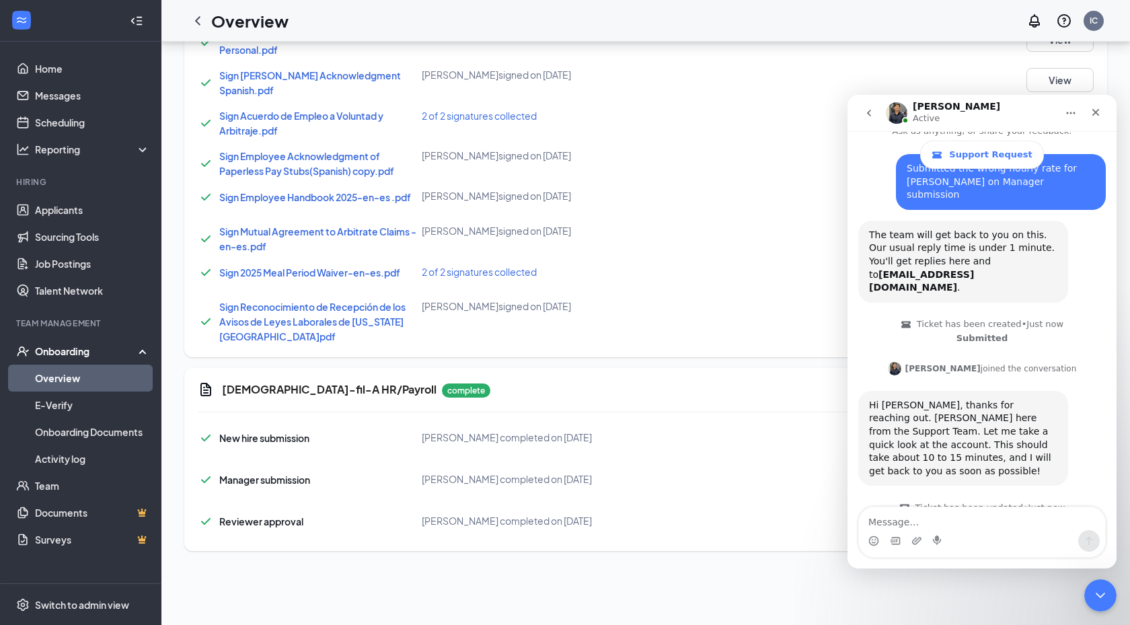
click at [798, 381] on div "[DEMOGRAPHIC_DATA]-fil-A HR/Payroll complete" at bounding box center [658, 389] width 872 height 16
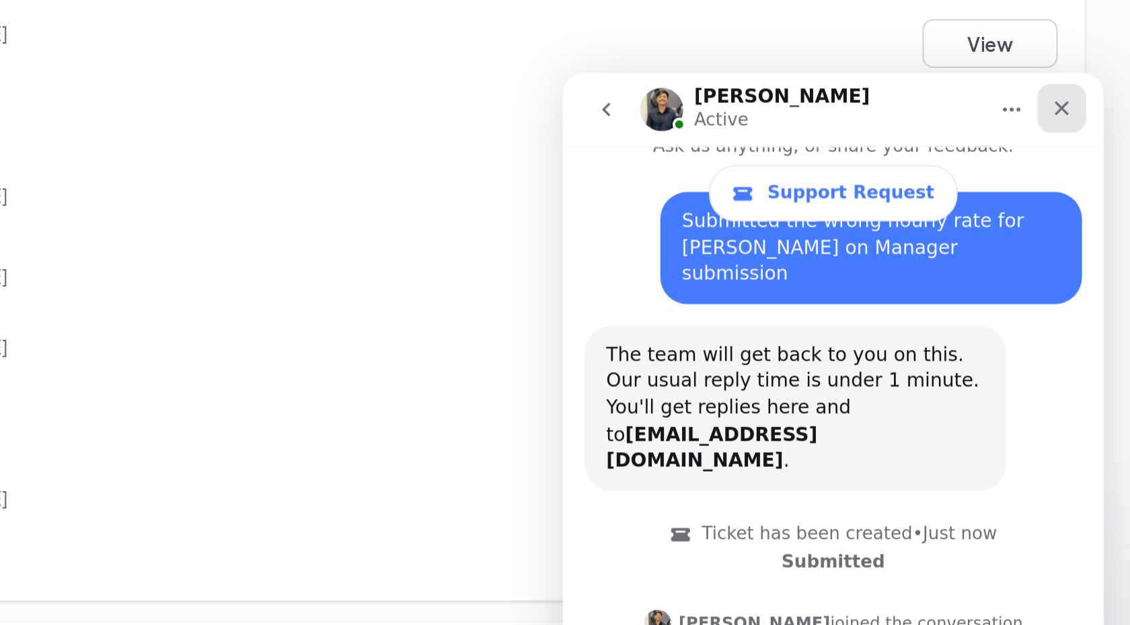
click at [810, 90] on icon "Close" at bounding box center [810, 90] width 7 height 7
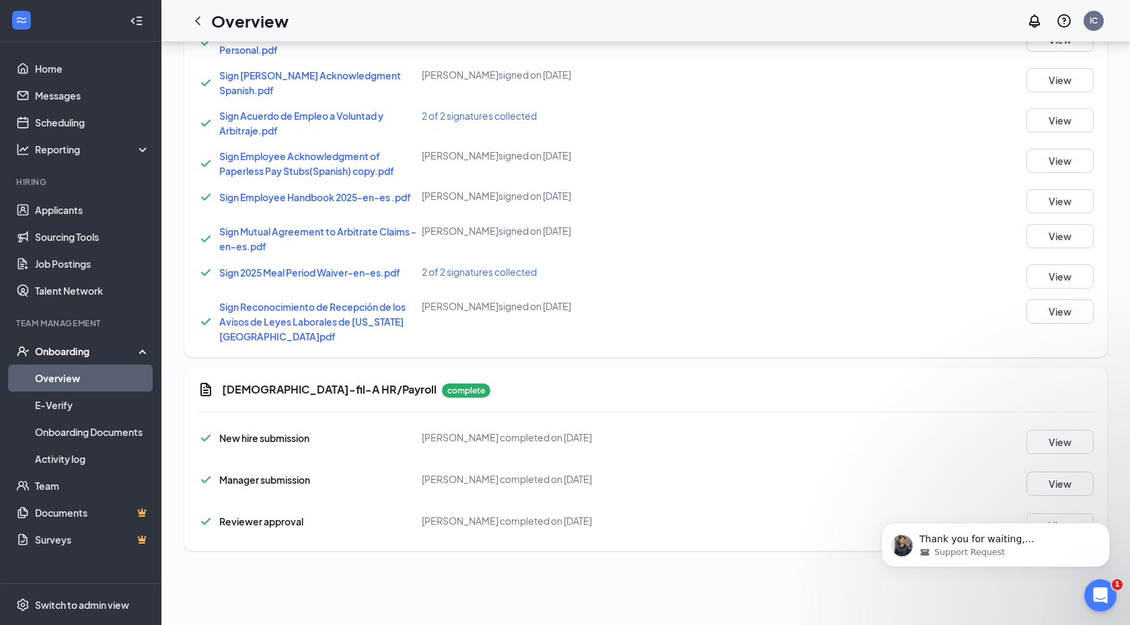
scroll to position [136, 0]
click at [952, 546] on span "Support Request" at bounding box center [969, 552] width 71 height 12
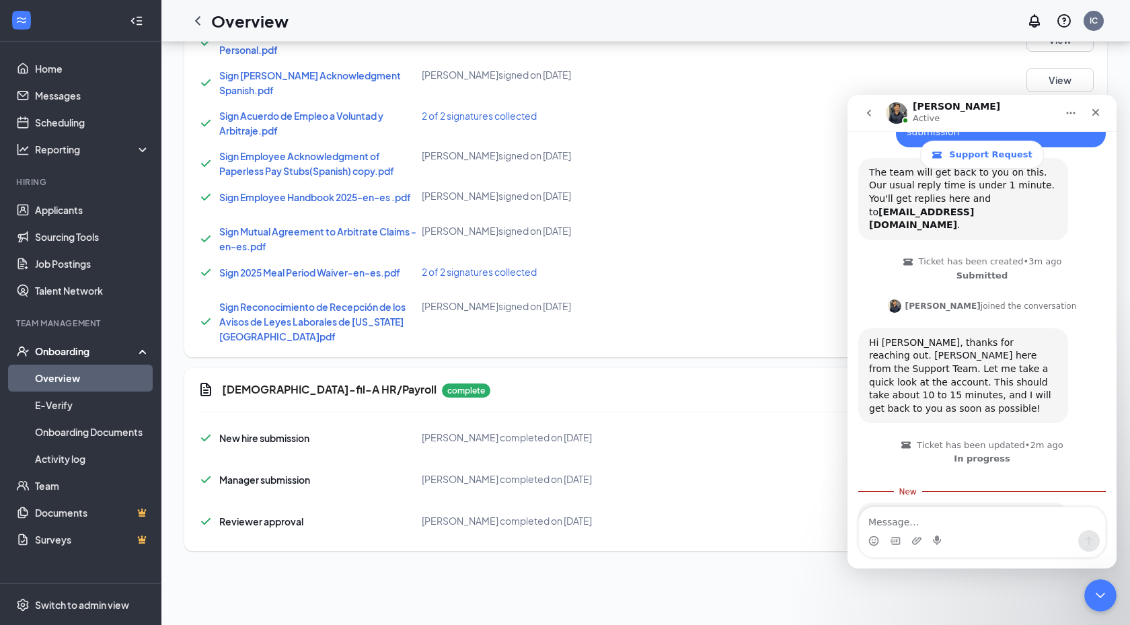
scroll to position [158, 0]
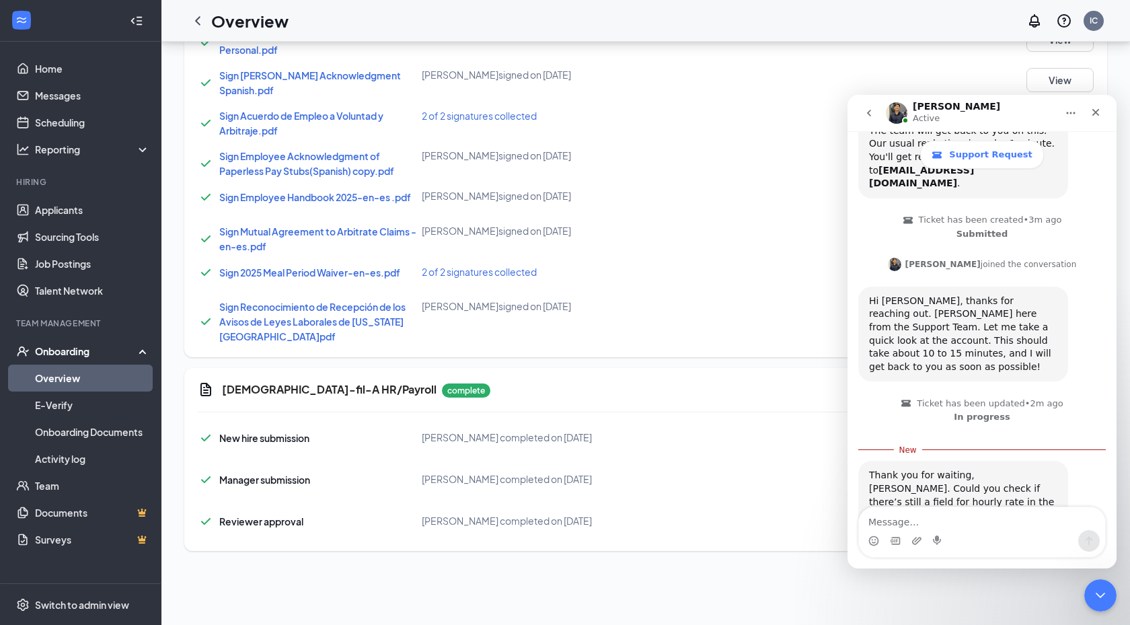
click at [1094, 108] on icon "Close" at bounding box center [1095, 112] width 11 height 11
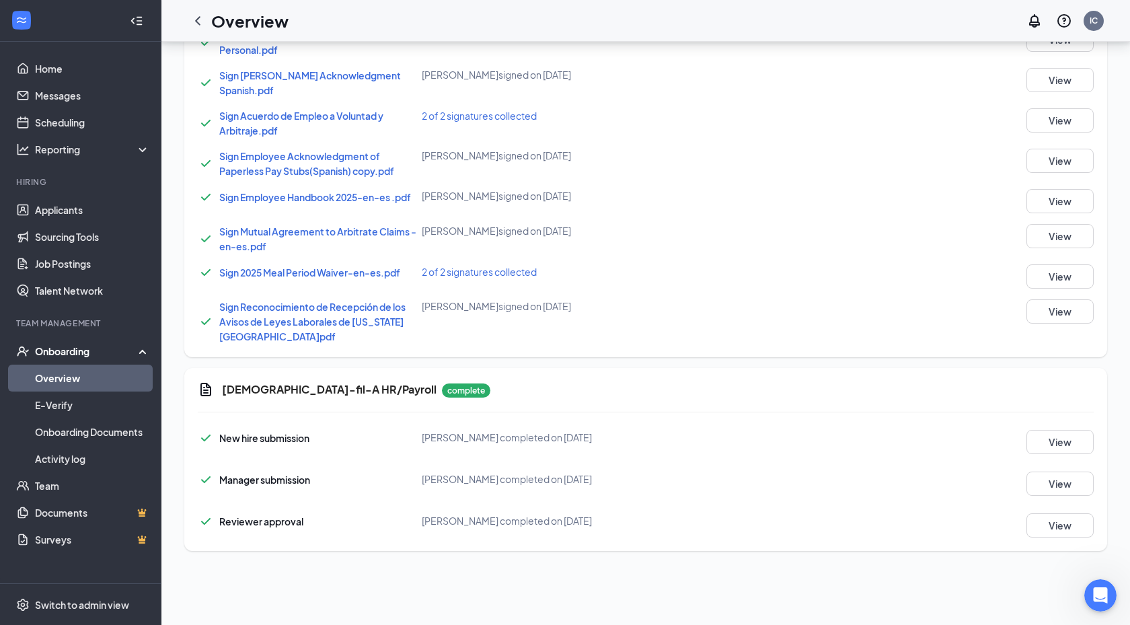
click at [112, 374] on link "Overview" at bounding box center [92, 378] width 115 height 27
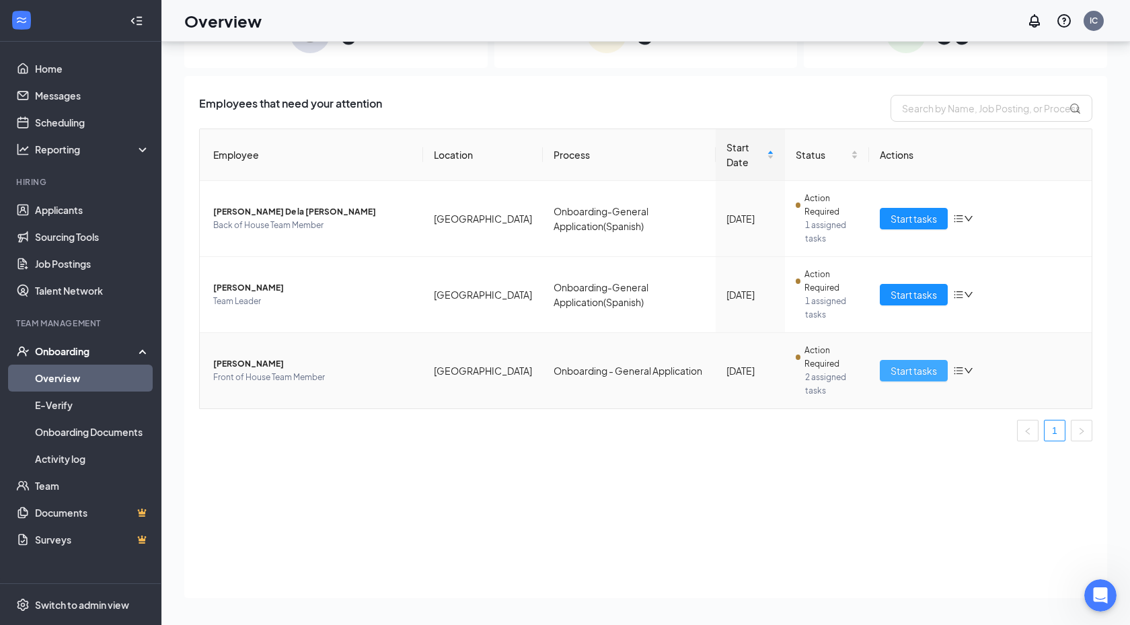
click at [905, 375] on span "Start tasks" at bounding box center [913, 370] width 46 height 15
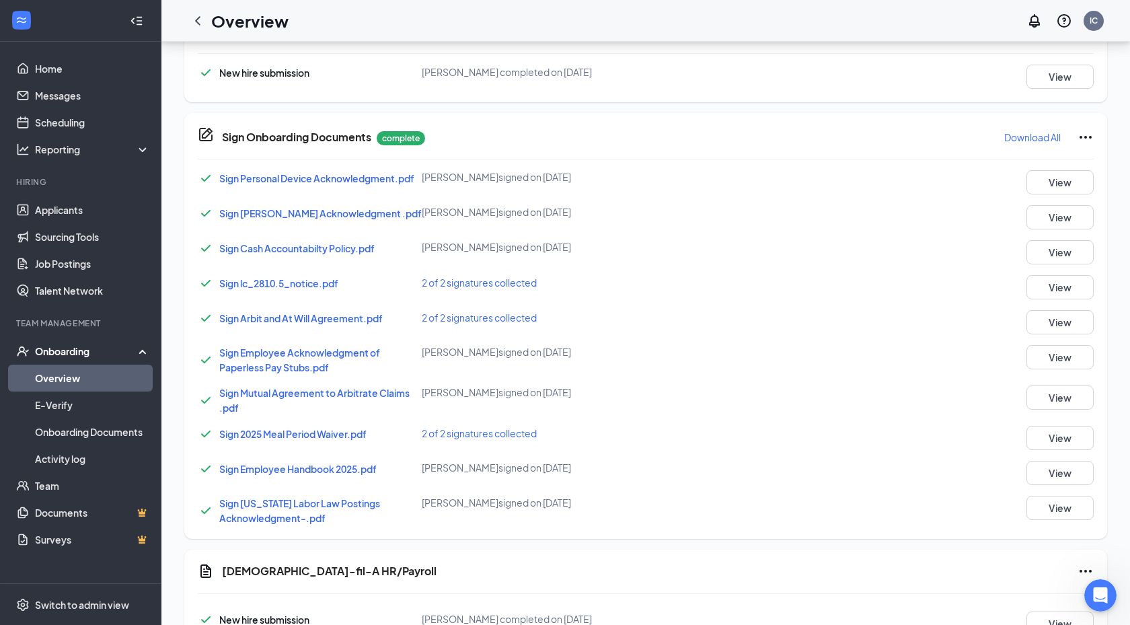
scroll to position [719, 0]
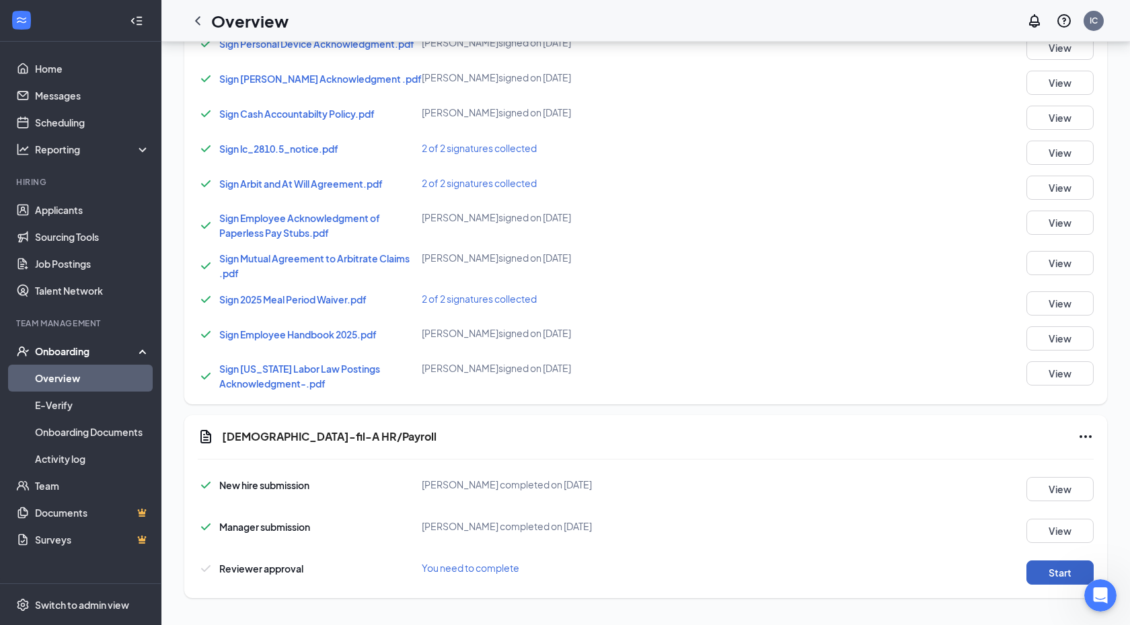
click at [1046, 576] on button "Start" at bounding box center [1059, 572] width 67 height 24
click at [1107, 588] on icon "Open Intercom Messenger" at bounding box center [1099, 593] width 22 height 22
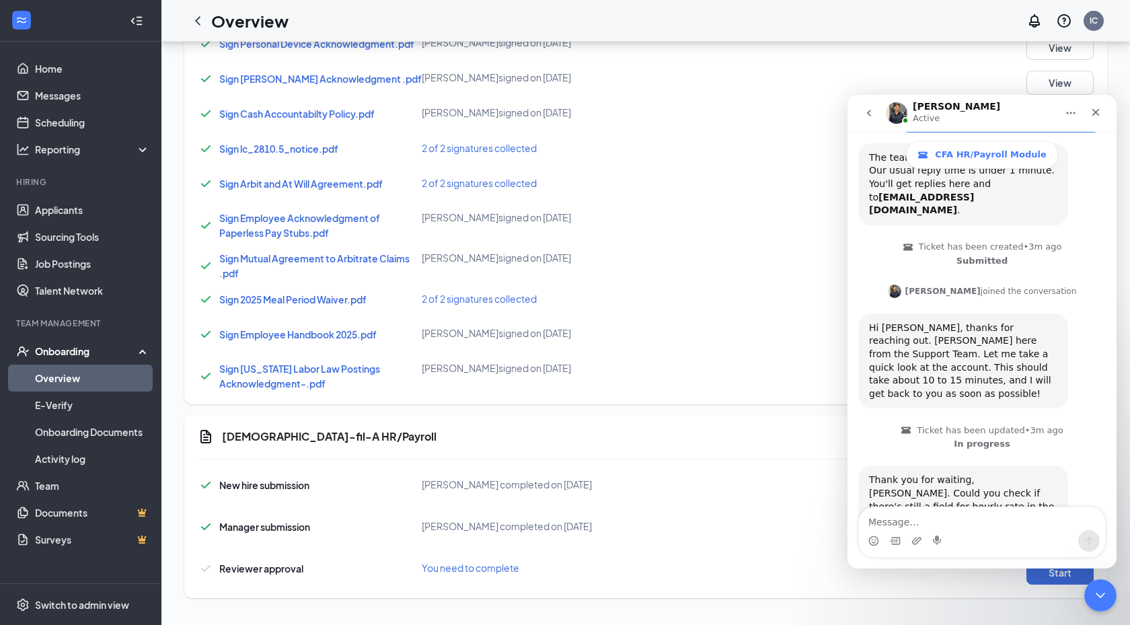
scroll to position [136, 0]
click at [936, 529] on textarea "Message…" at bounding box center [982, 518] width 246 height 23
type textarea "t"
type textarea "Yes, there is. I can adjust on there?"
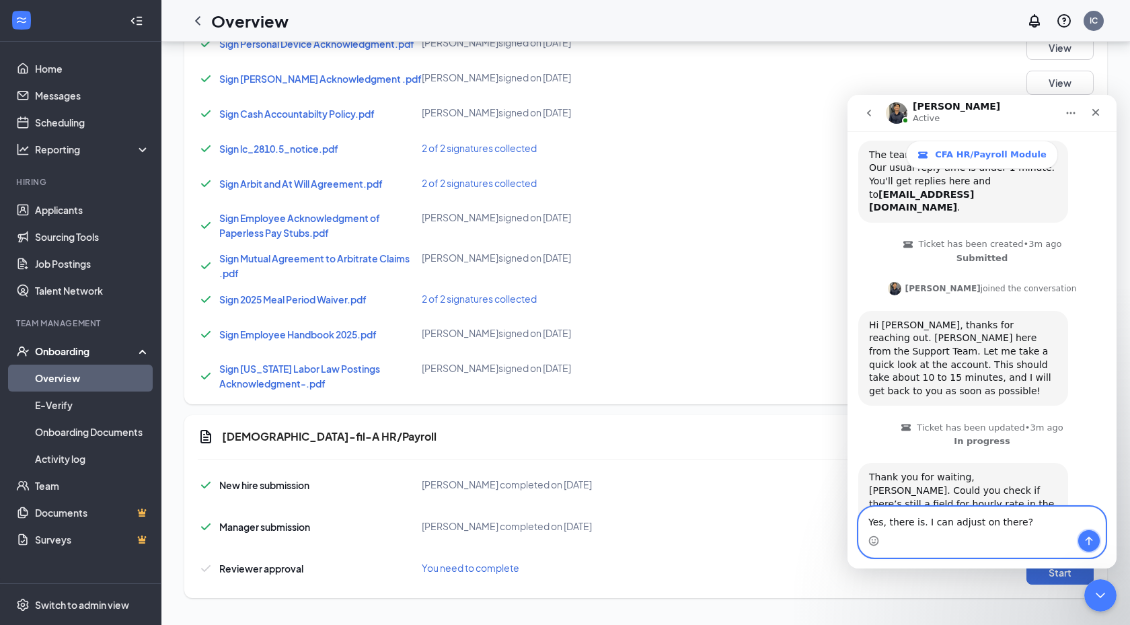
click at [1095, 541] on button "Send a message…" at bounding box center [1089, 541] width 22 height 22
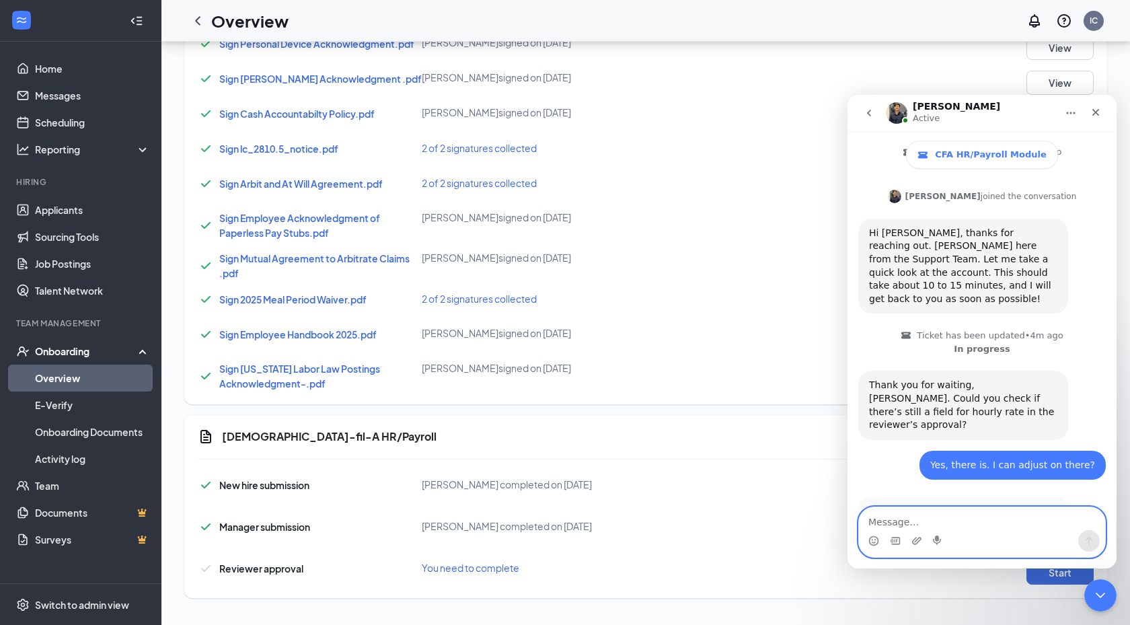
scroll to position [229, 0]
click at [959, 529] on textarea "Message…" at bounding box center [982, 518] width 246 height 23
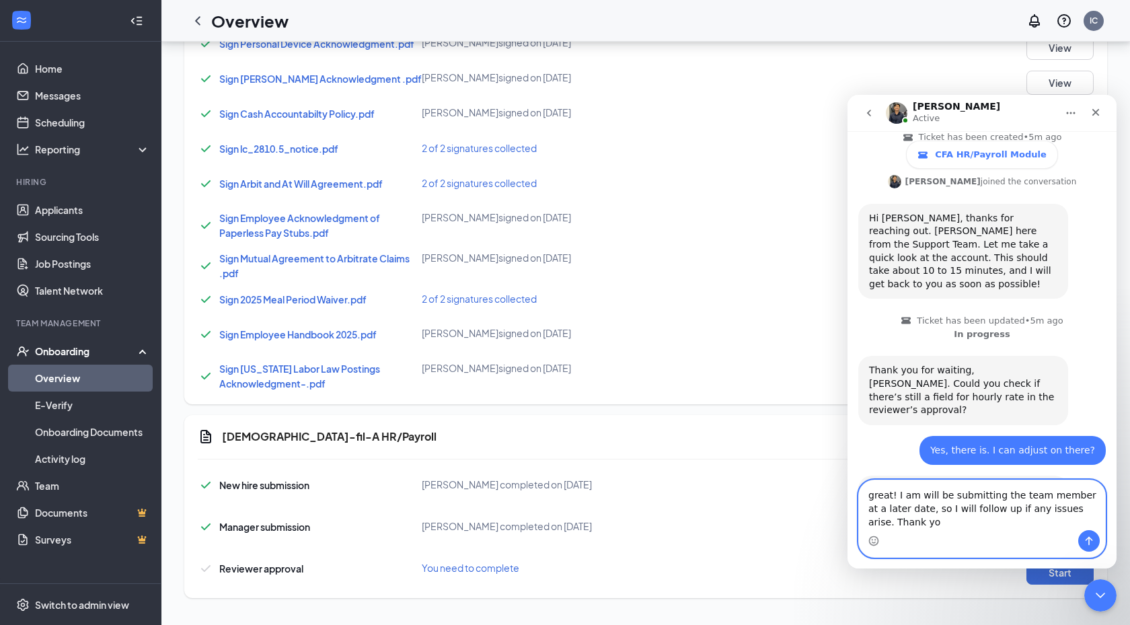
scroll to position [256, 0]
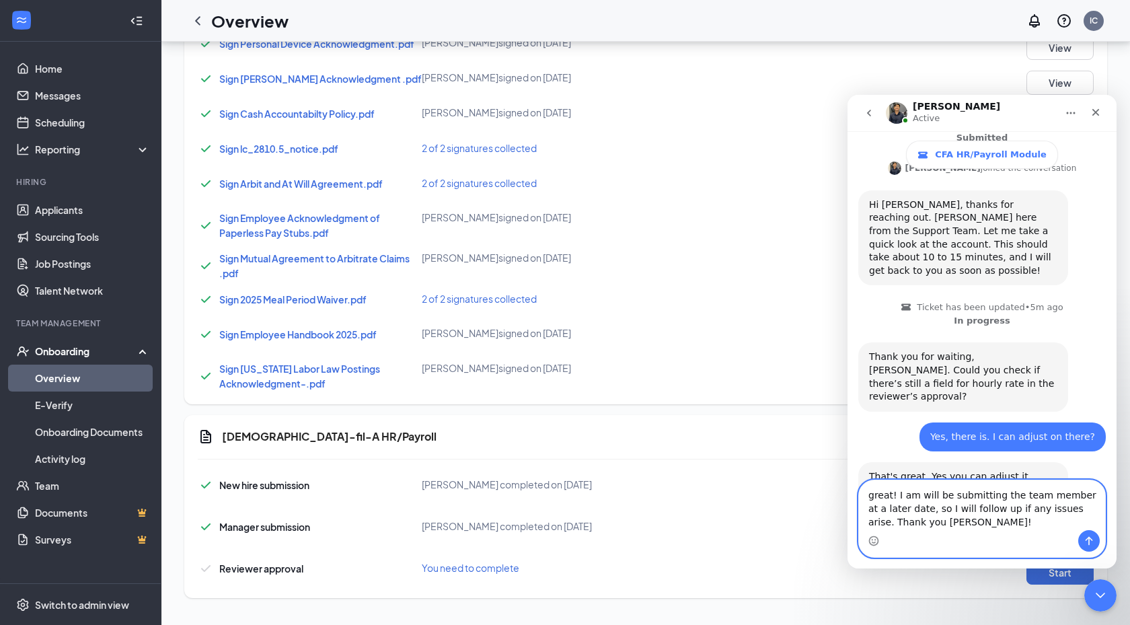
type textarea "great! I am will be submitting the team member at a later date, so I will follo…"
click at [1093, 537] on icon "Send a message…" at bounding box center [1088, 540] width 11 height 11
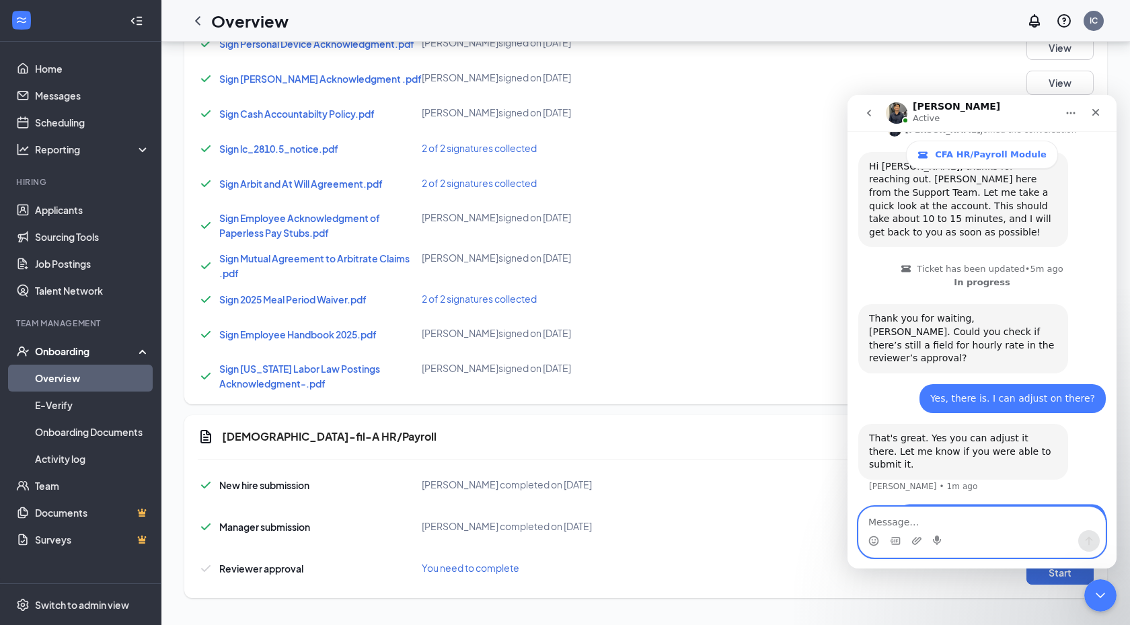
scroll to position [296, 0]
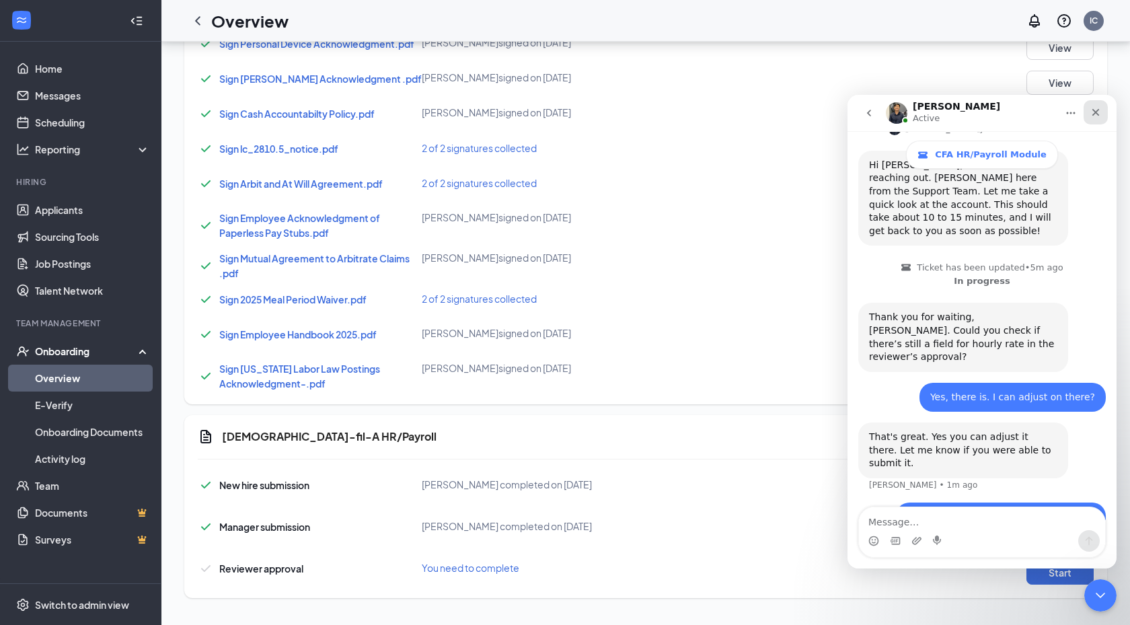
click at [1097, 119] on div "Close" at bounding box center [1095, 112] width 24 height 24
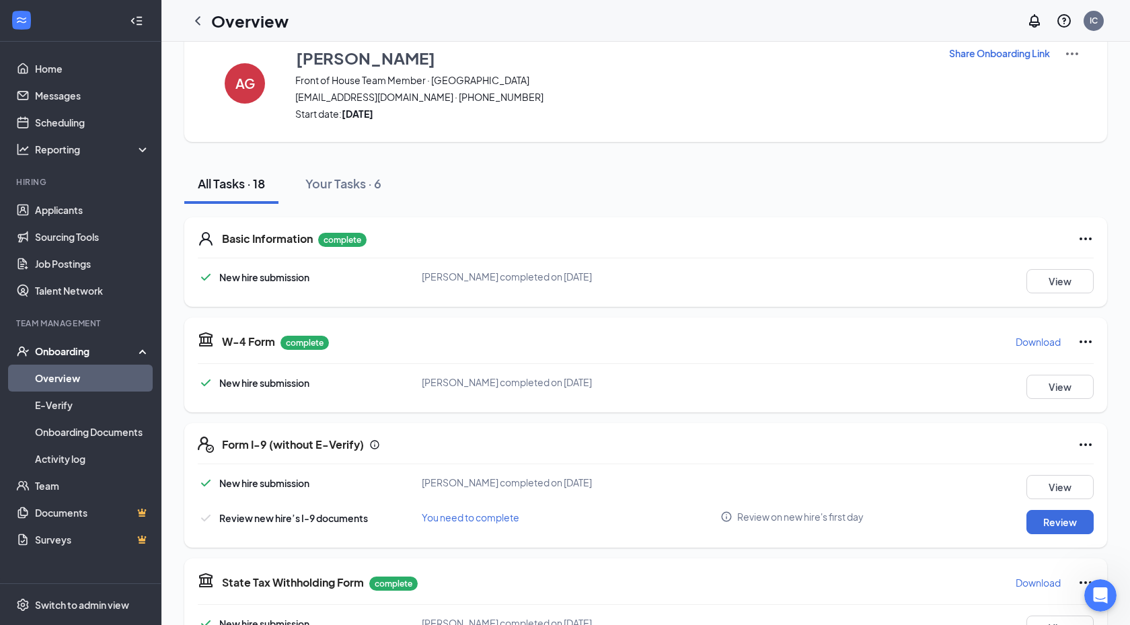
scroll to position [0, 0]
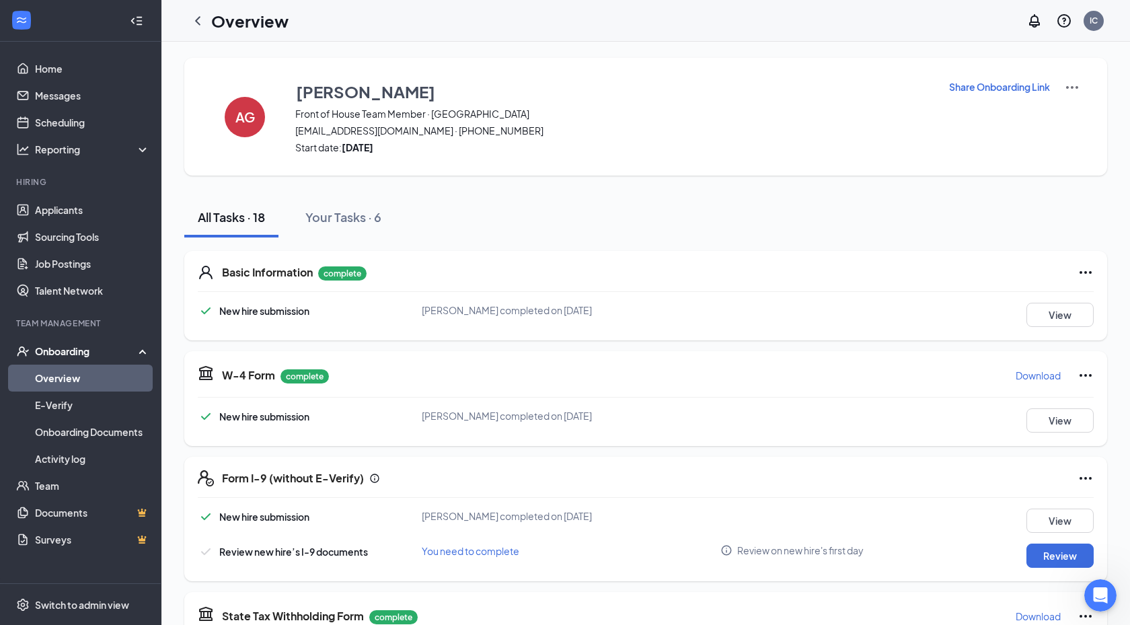
click at [100, 375] on link "Overview" at bounding box center [92, 378] width 115 height 27
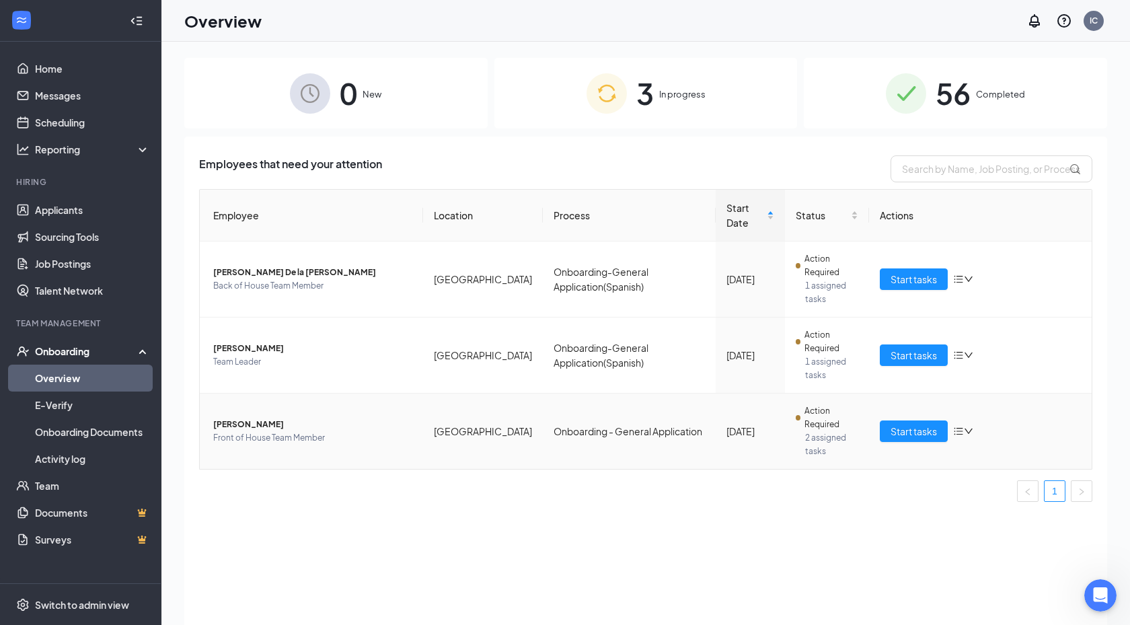
scroll to position [16, 0]
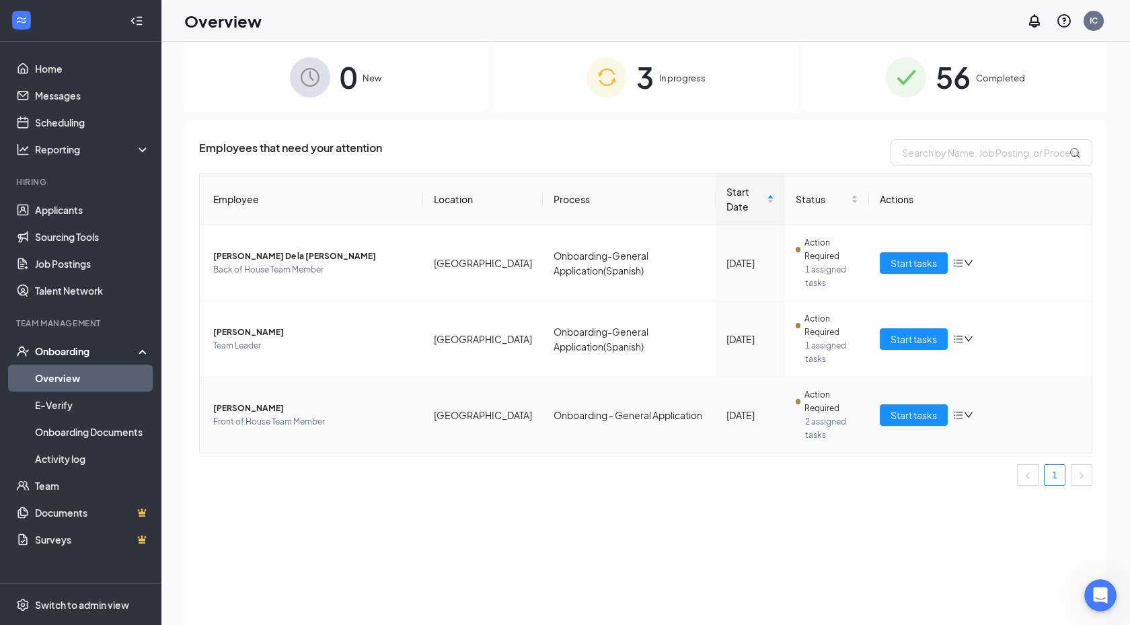
click at [949, 406] on div "Start tasks" at bounding box center [981, 415] width 202 height 22
click at [903, 418] on span "Start tasks" at bounding box center [913, 415] width 46 height 15
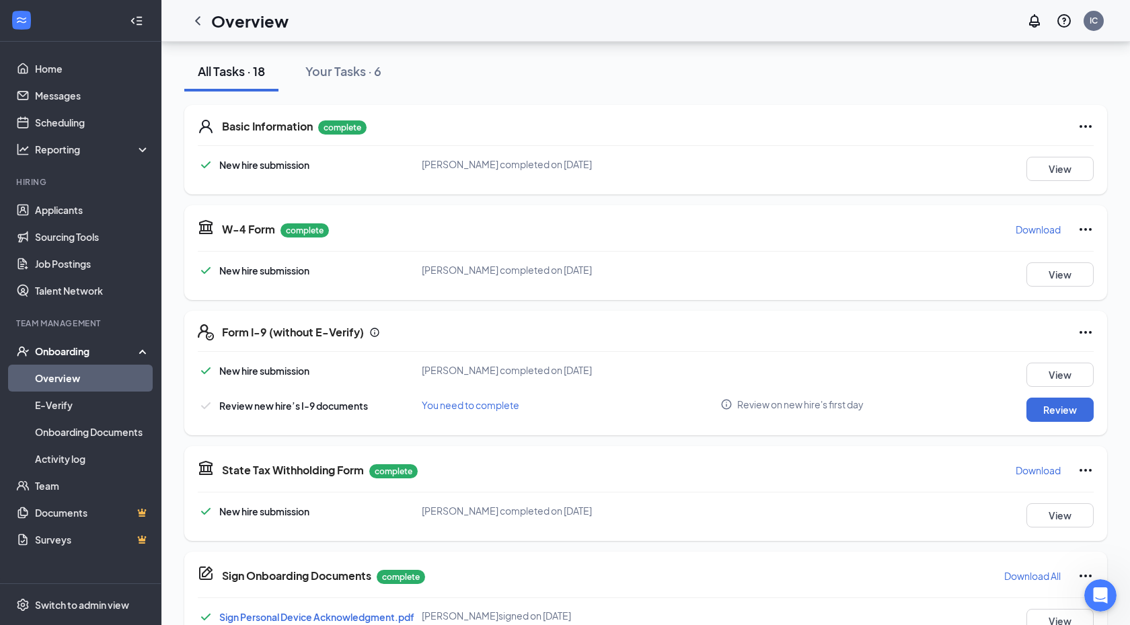
scroll to position [719, 0]
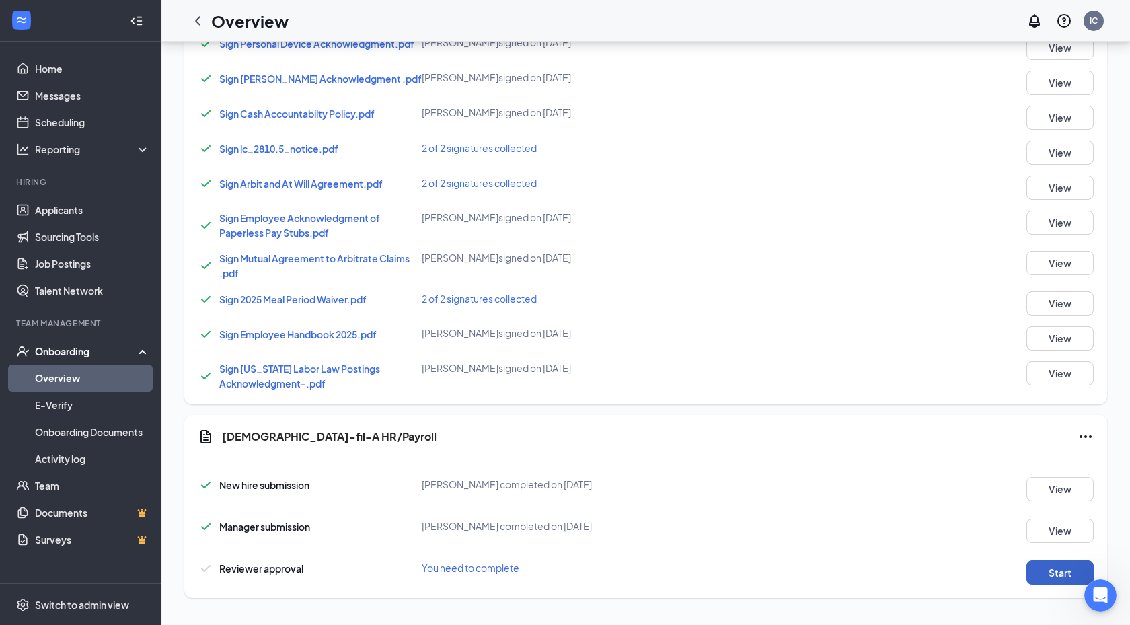
click at [1035, 569] on button "Start" at bounding box center [1059, 572] width 67 height 24
click at [77, 354] on div "Onboarding" at bounding box center [87, 350] width 104 height 13
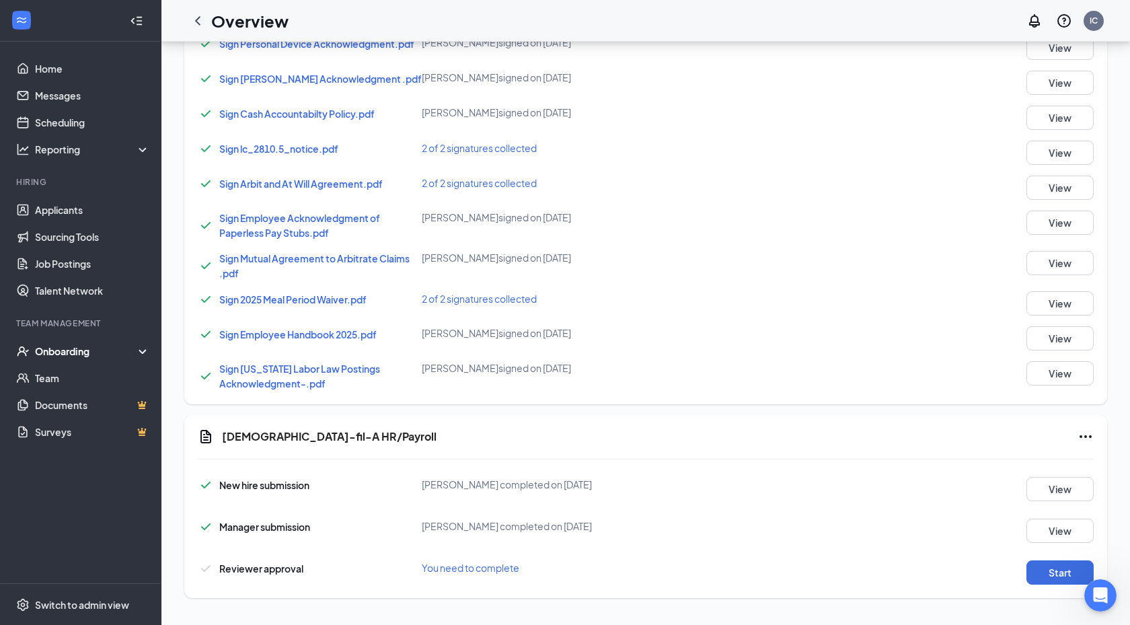
click at [77, 354] on div "Onboarding" at bounding box center [87, 350] width 104 height 13
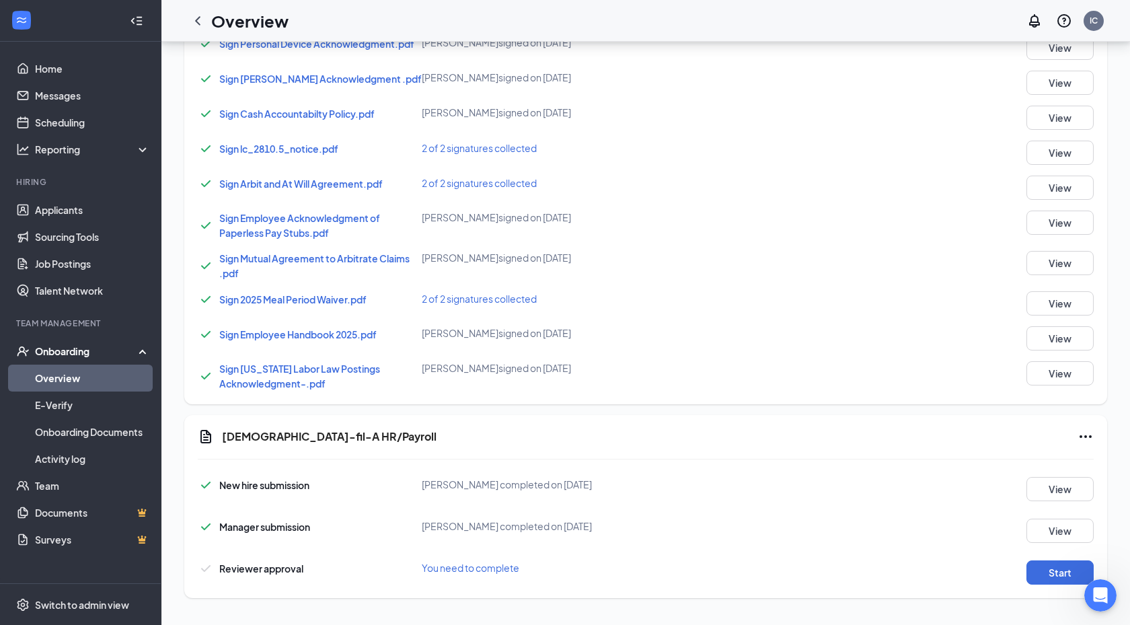
click at [77, 375] on link "Overview" at bounding box center [92, 378] width 115 height 27
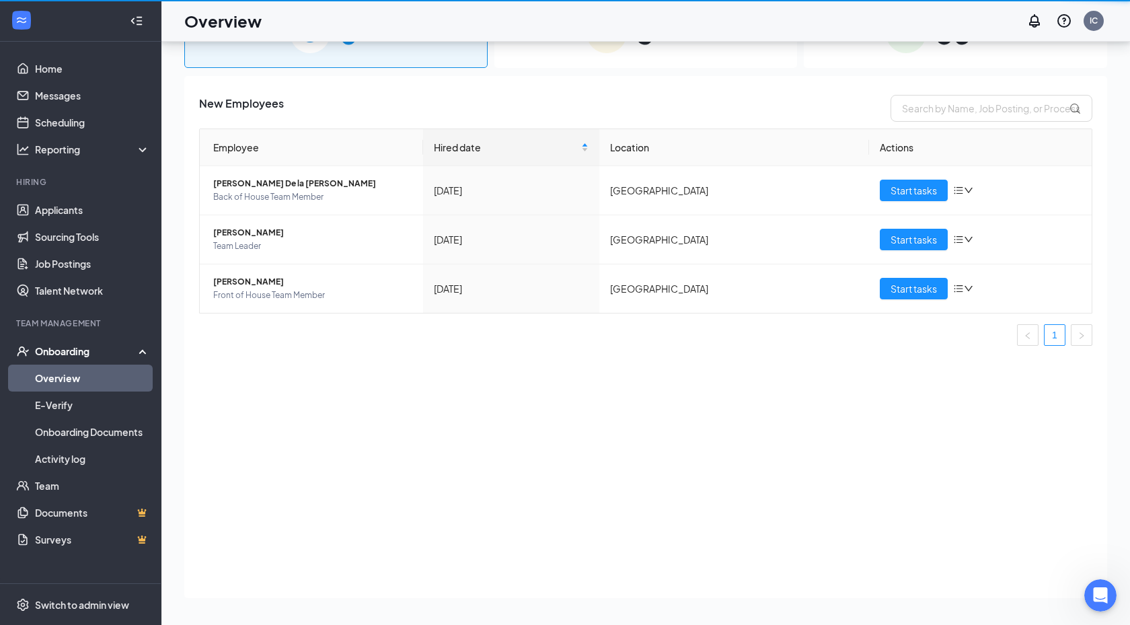
scroll to position [61, 0]
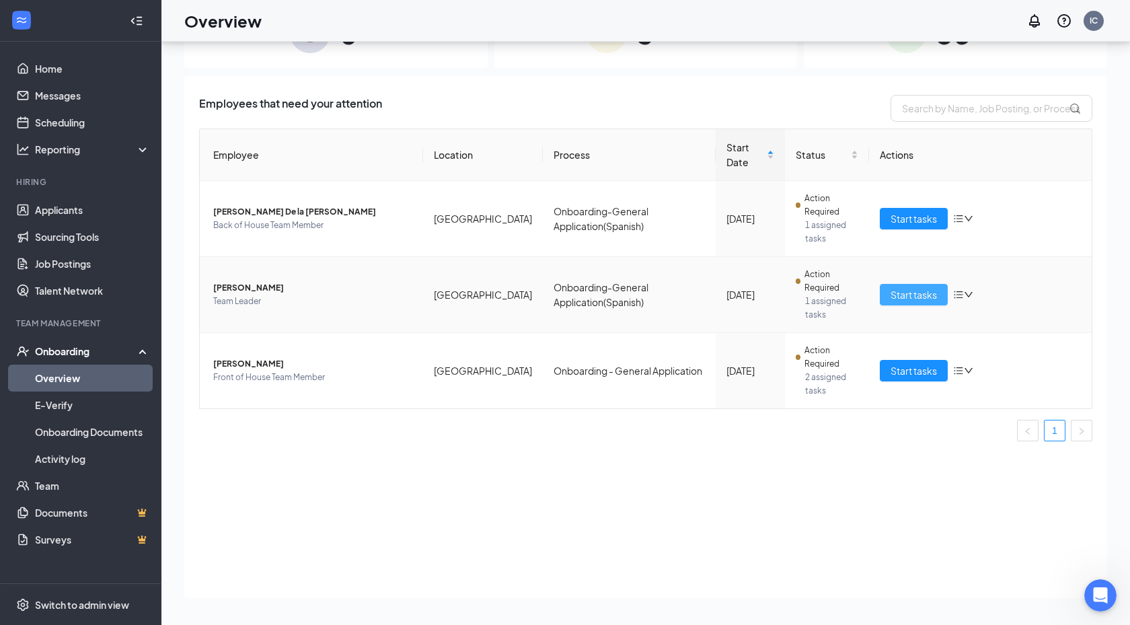
click at [913, 297] on span "Start tasks" at bounding box center [913, 294] width 46 height 15
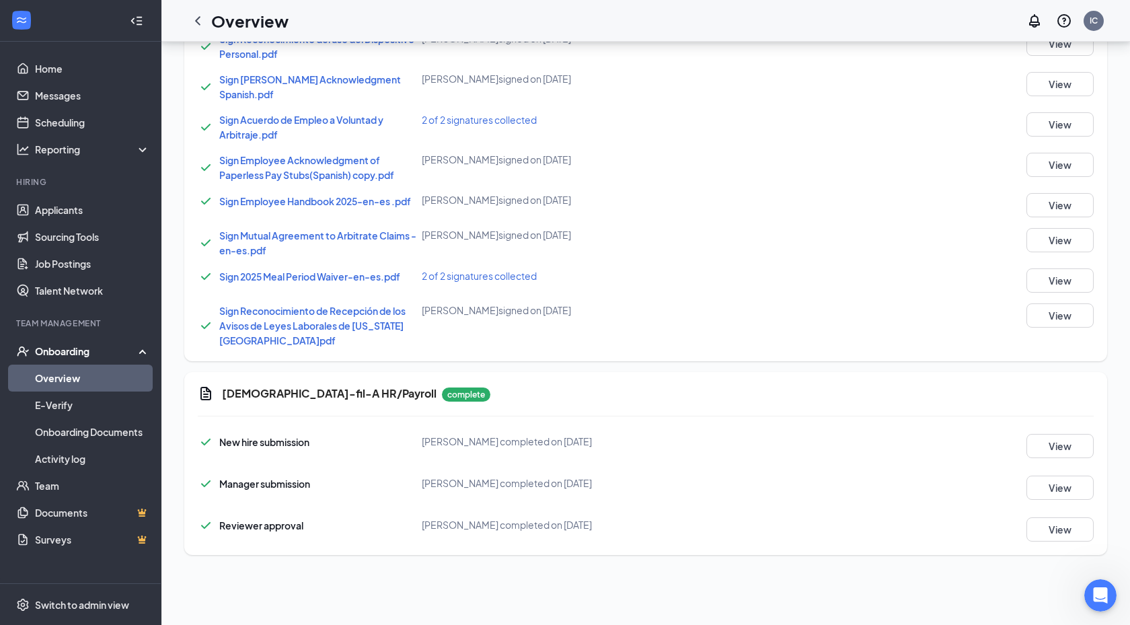
scroll to position [50, 0]
click at [1074, 519] on button "View" at bounding box center [1059, 531] width 67 height 24
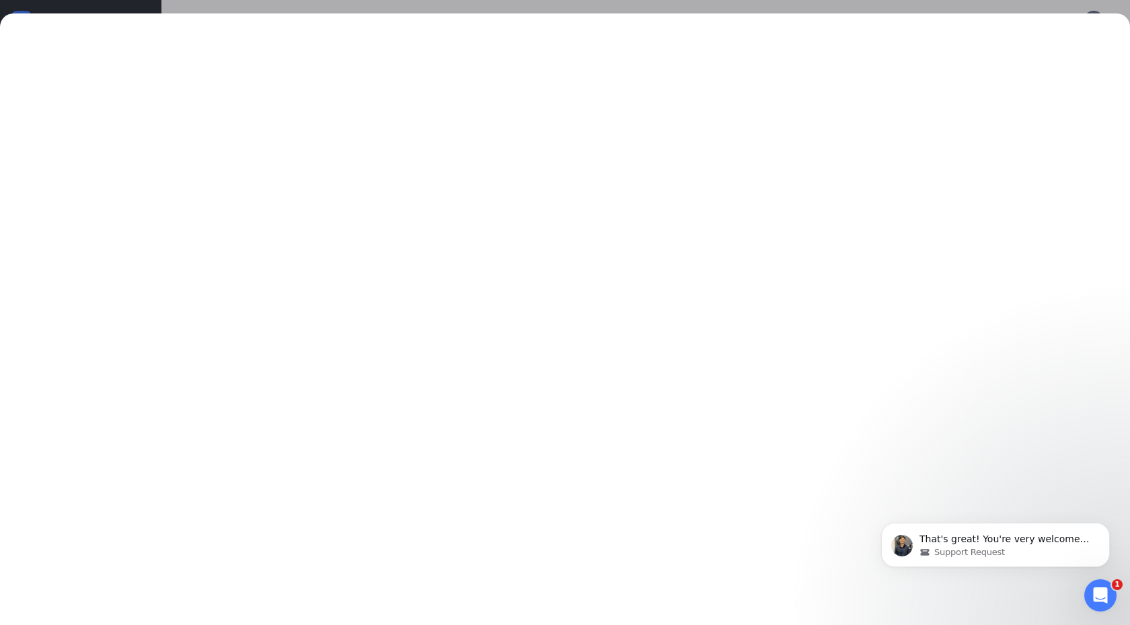
scroll to position [362, 0]
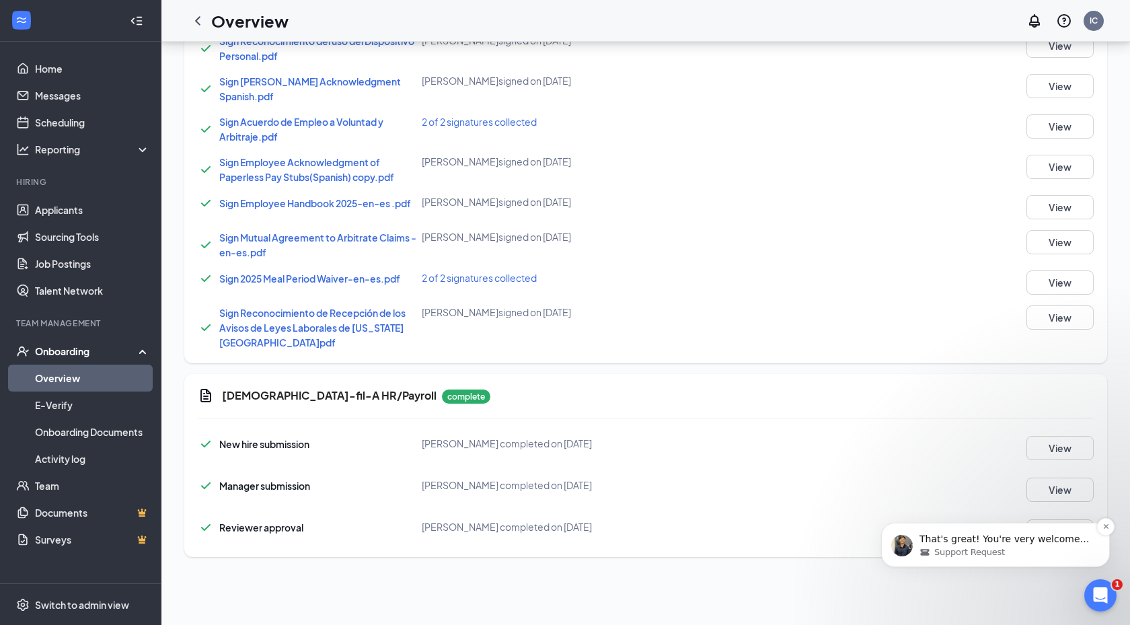
click at [965, 549] on span "Support Request" at bounding box center [969, 552] width 71 height 12
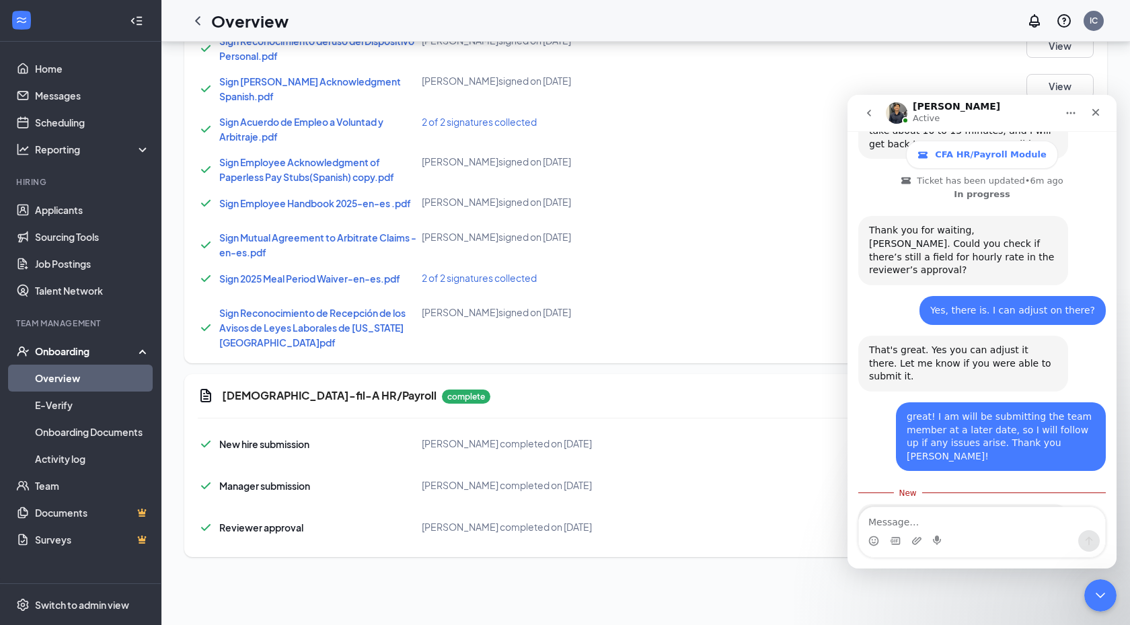
scroll to position [384, 0]
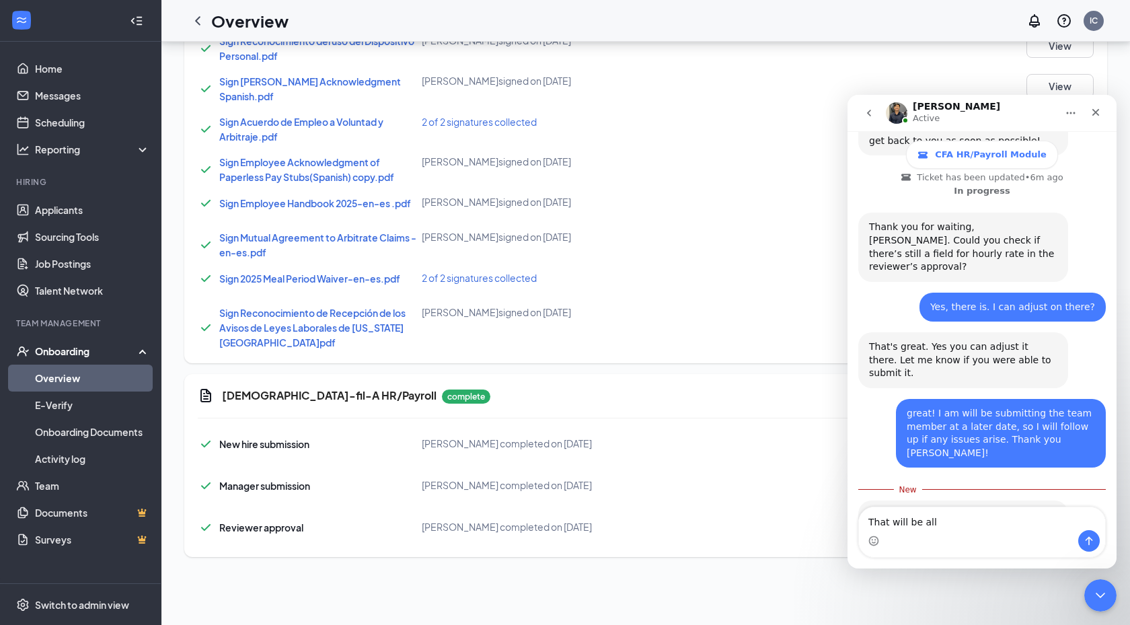
type textarea "That will be all."
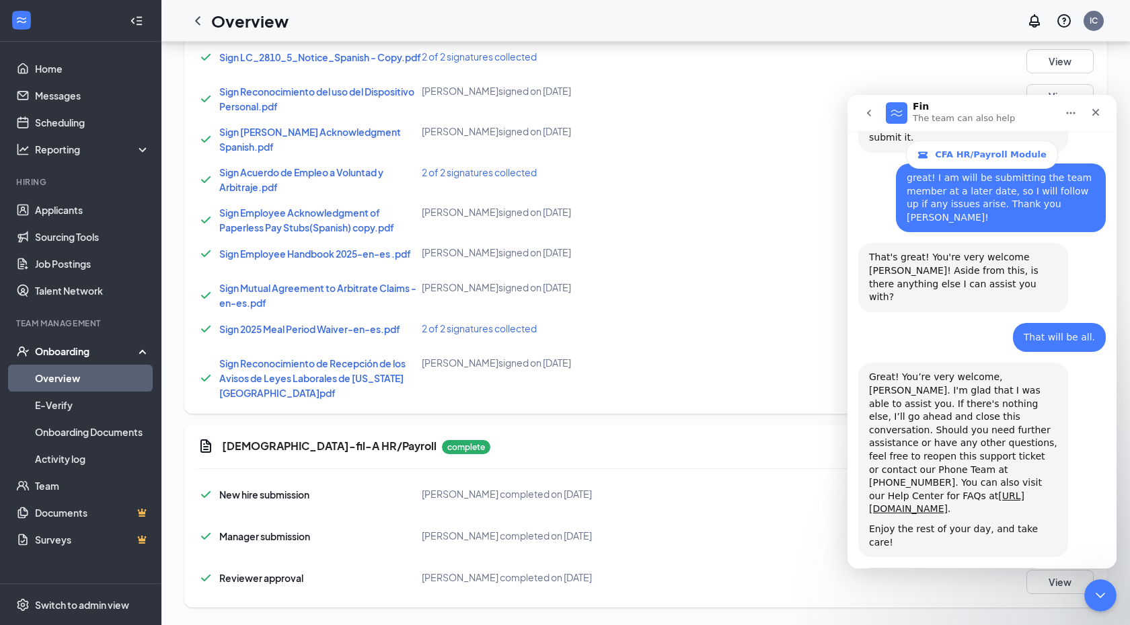
scroll to position [622, 0]
click at [987, 602] on span "Great" at bounding box center [984, 614] width 24 height 24
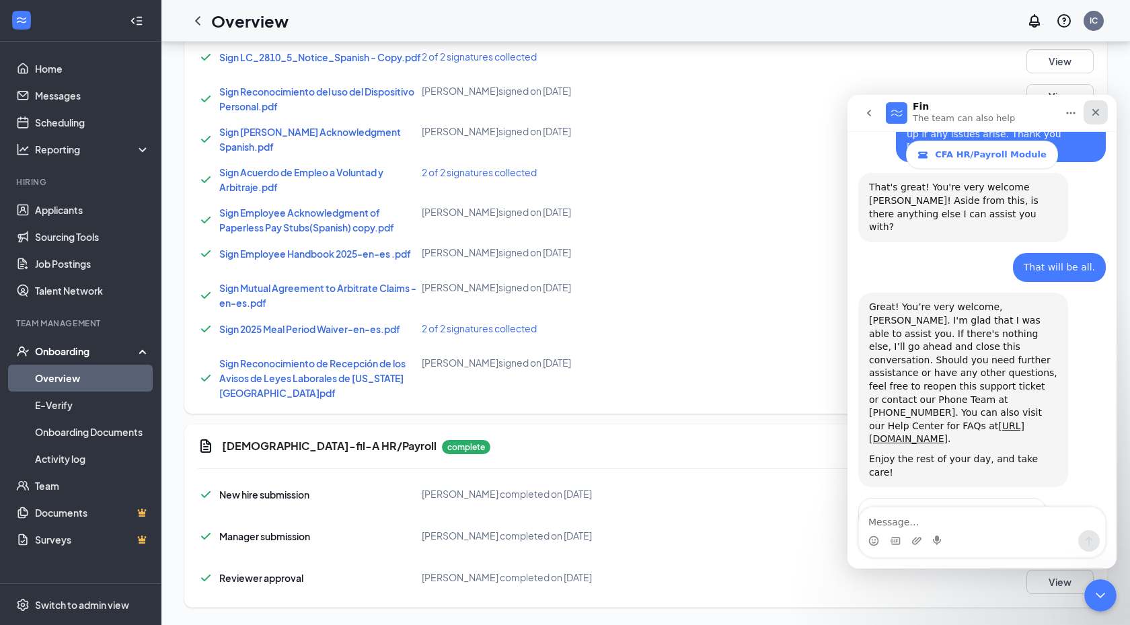
scroll to position [707, 0]
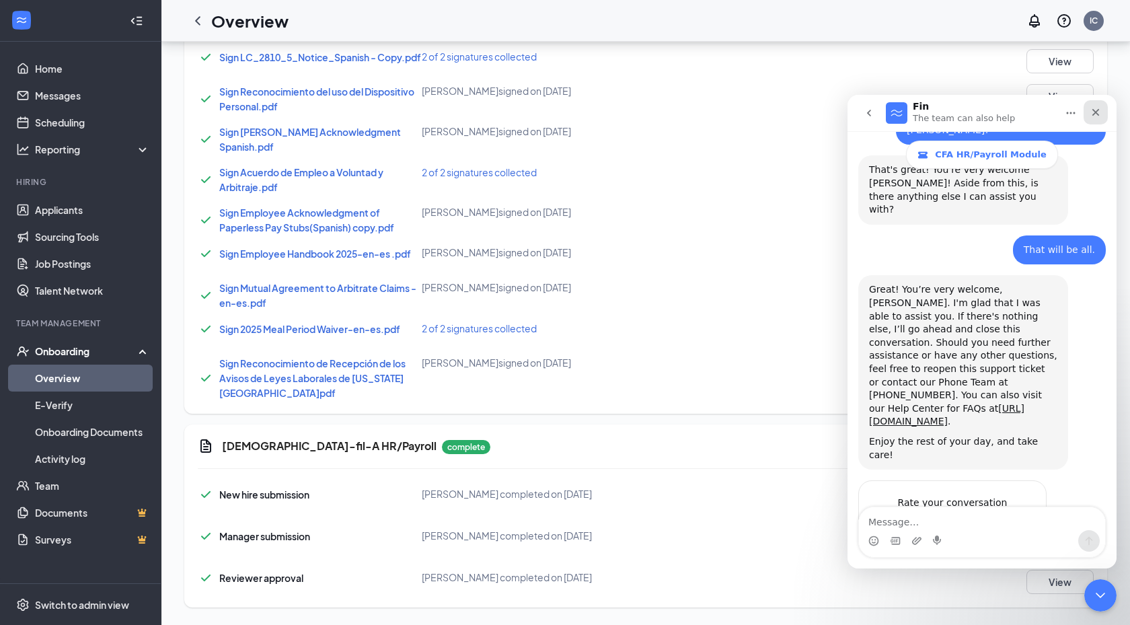
click at [1092, 115] on icon "Close" at bounding box center [1095, 112] width 11 height 11
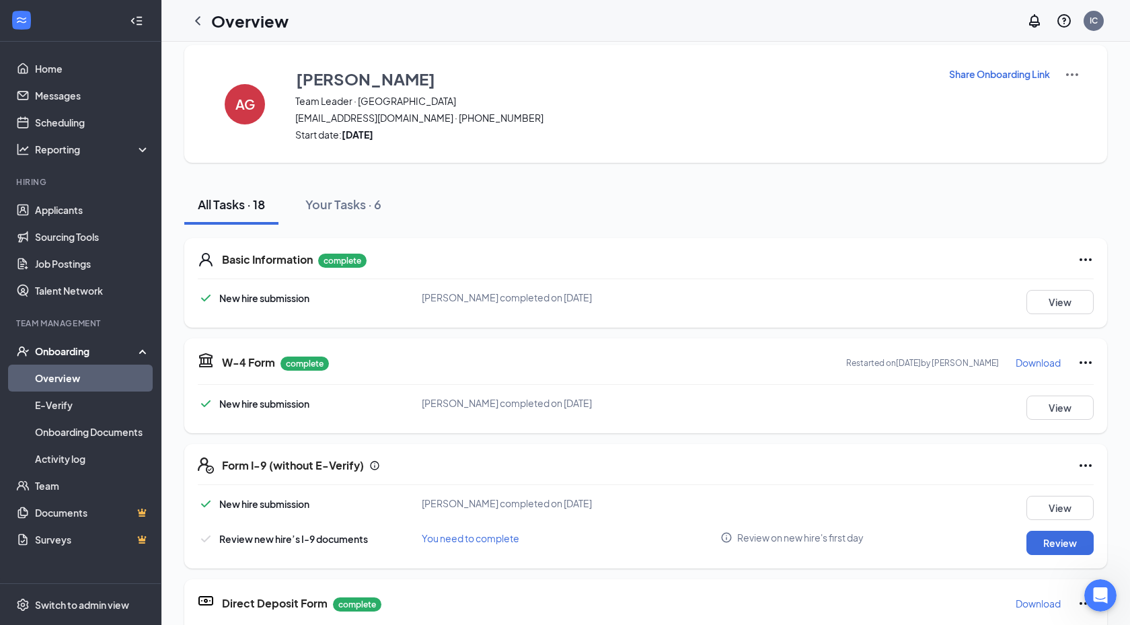
scroll to position [0, 0]
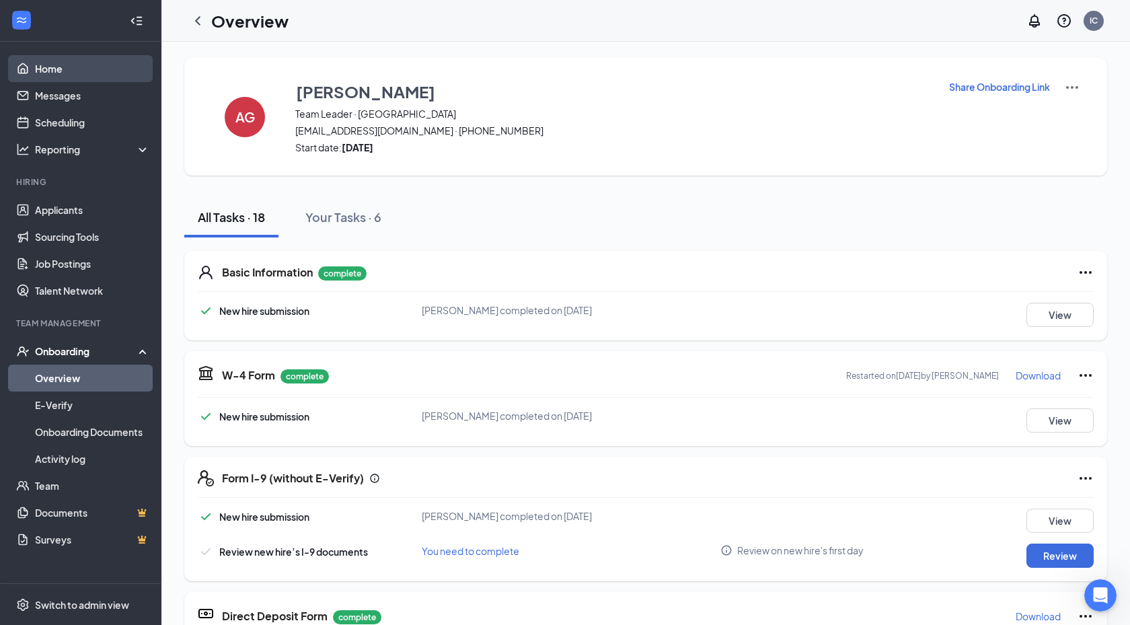
click at [35, 68] on link "Home" at bounding box center [92, 68] width 115 height 27
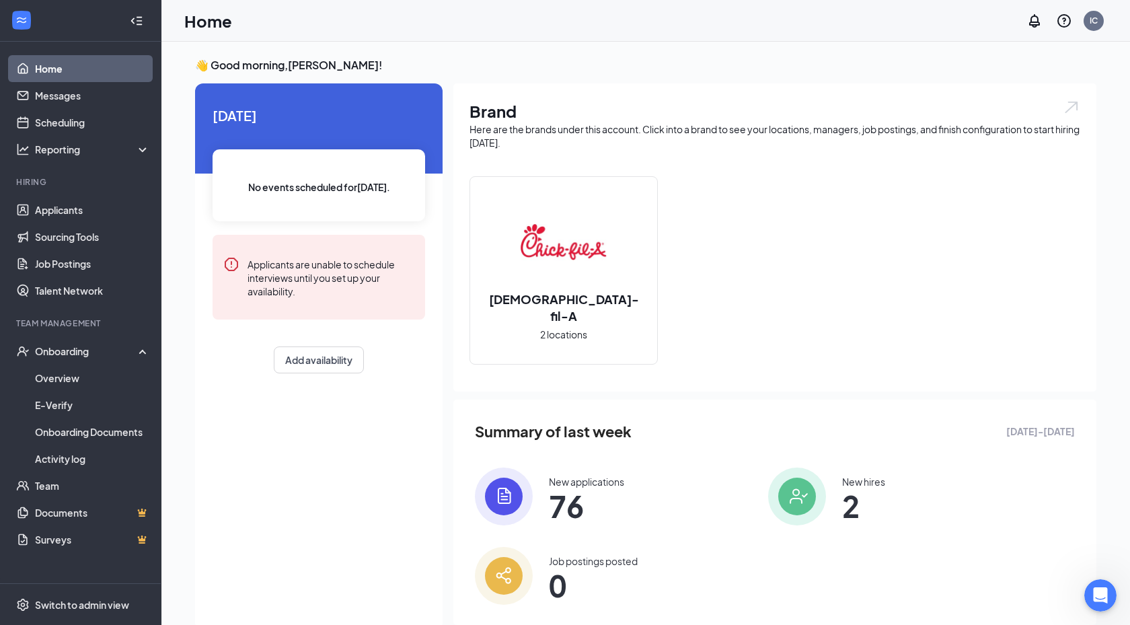
scroll to position [32, 0]
